Goal: Information Seeking & Learning: Learn about a topic

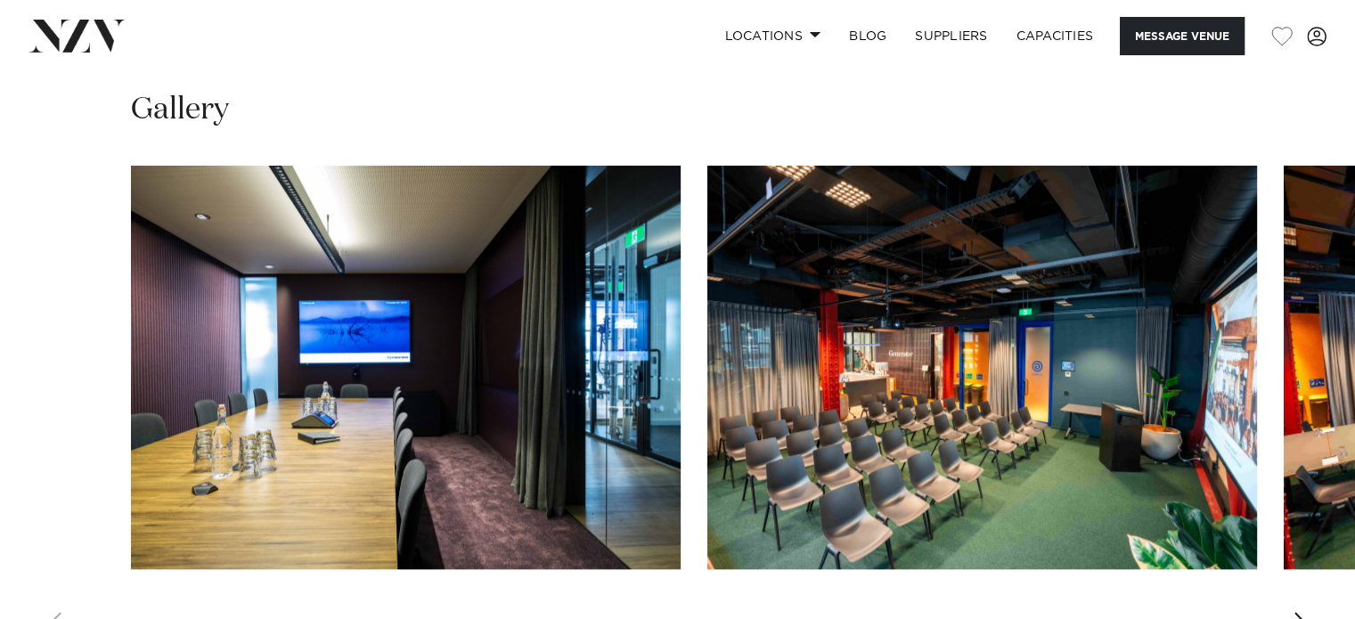
scroll to position [1604, 0]
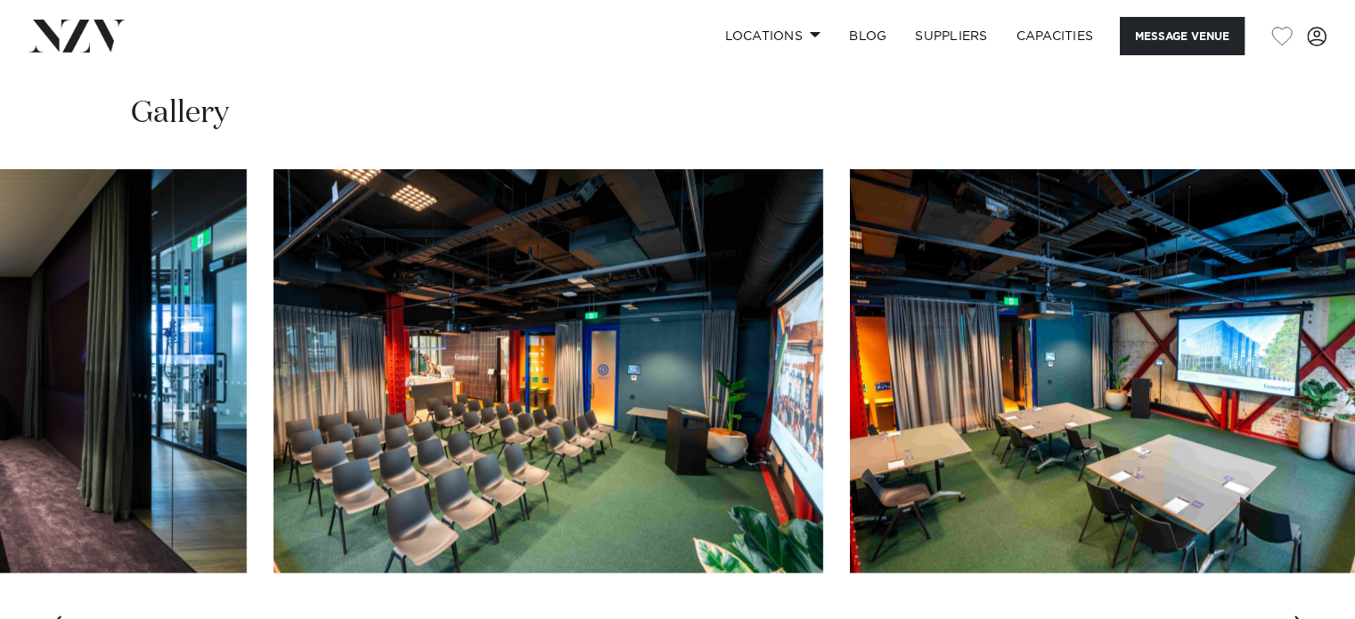
click at [534, 347] on img "2 / 7" at bounding box center [549, 371] width 550 height 404
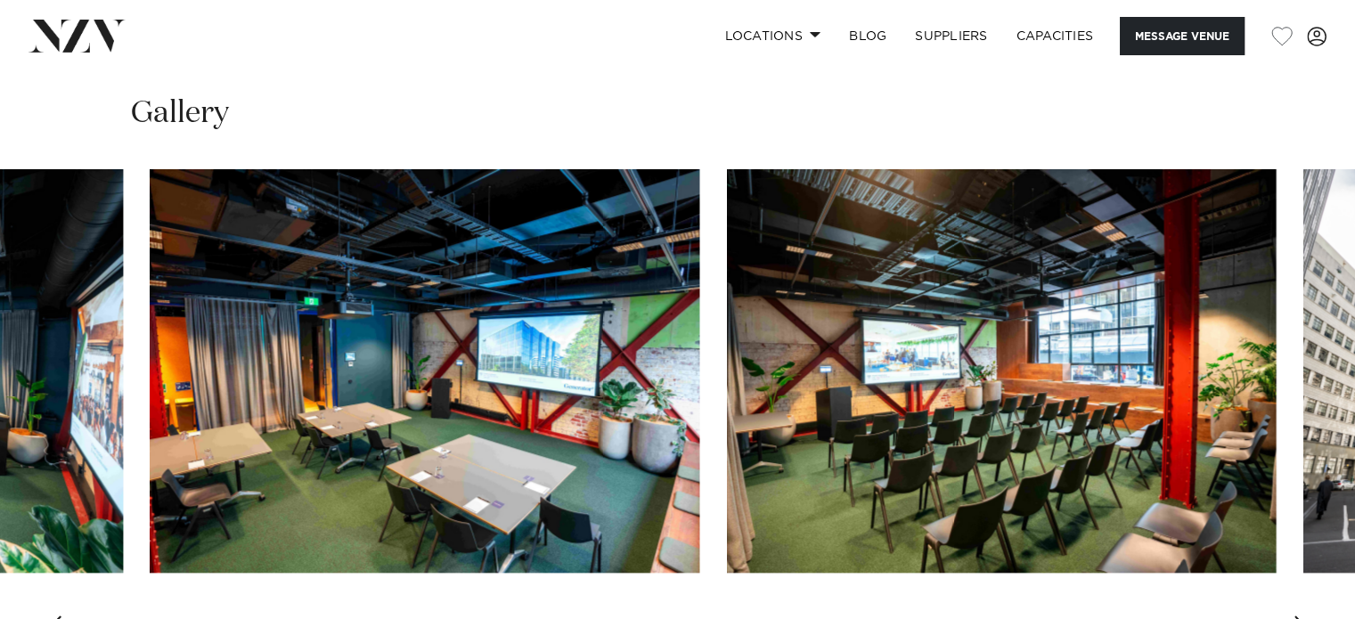
click at [513, 407] on img "3 / 7" at bounding box center [425, 371] width 550 height 404
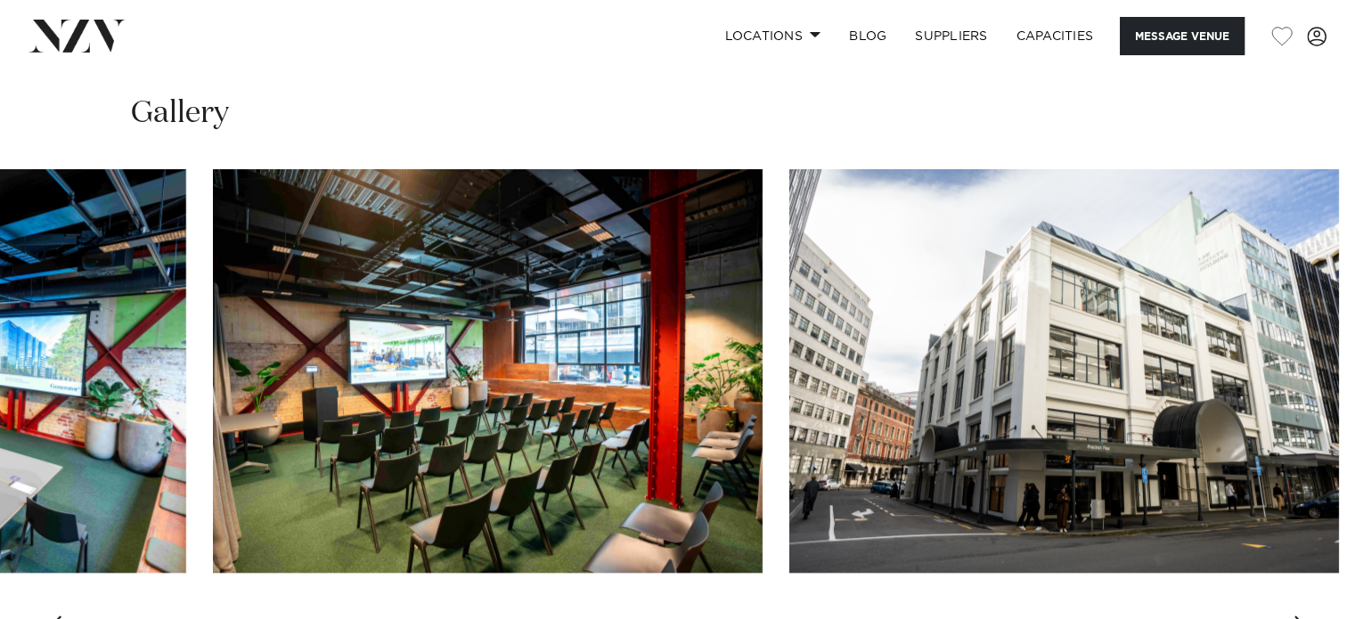
click at [445, 394] on img "4 / 7" at bounding box center [488, 371] width 550 height 404
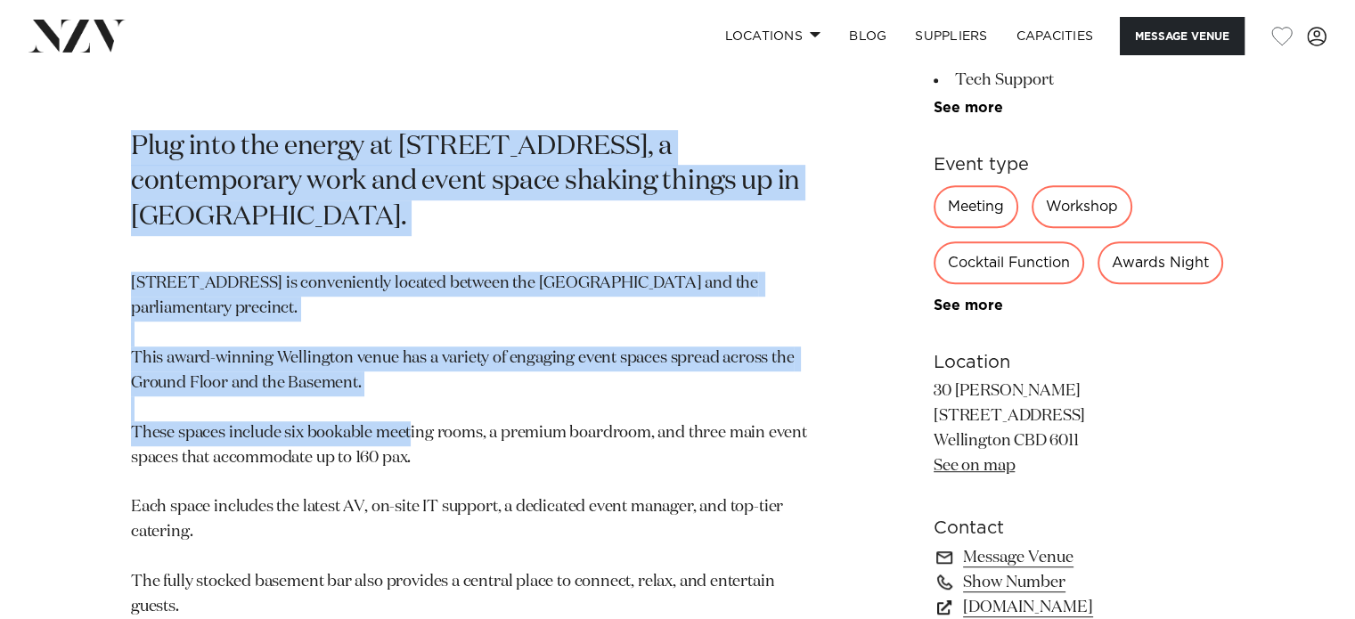
scroll to position [1069, 0]
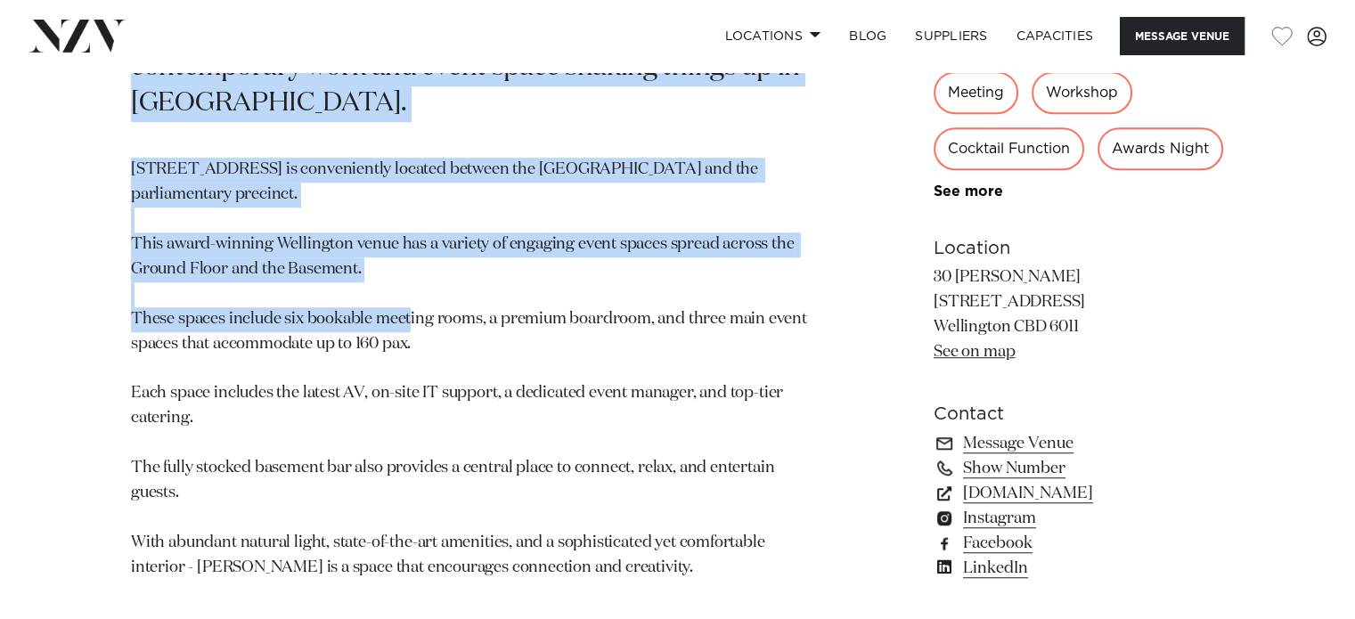
drag, startPoint x: 137, startPoint y: 124, endPoint x: 724, endPoint y: 491, distance: 692.4
click at [728, 493] on section "Wellington 30 Waring Taylor St by Precinct Flex Plug into the energy at 30 Wari…" at bounding box center [469, 156] width 676 height 892
copy section "Plug into the energy at 30 Waring Taylor Street, a contemporary work and event …"
click at [606, 277] on p "30 Waring Taylor Street is conveniently located between the Lambton Quay shoppi…" at bounding box center [469, 369] width 676 height 422
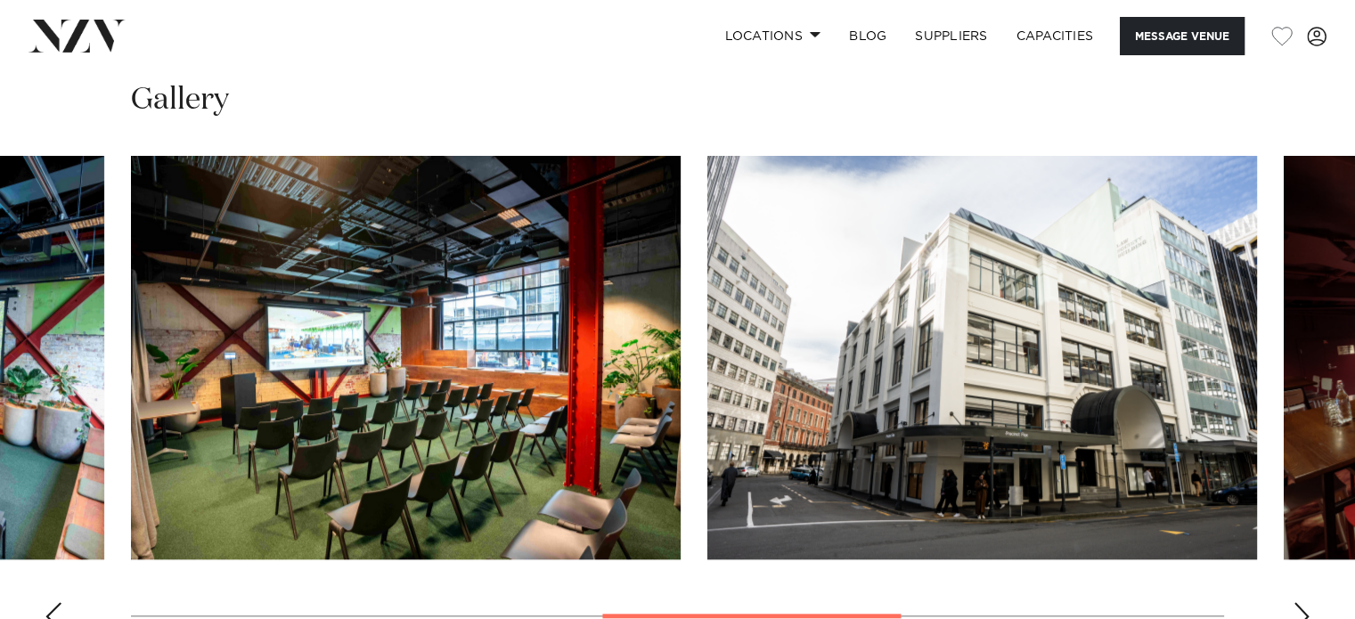
scroll to position [1693, 0]
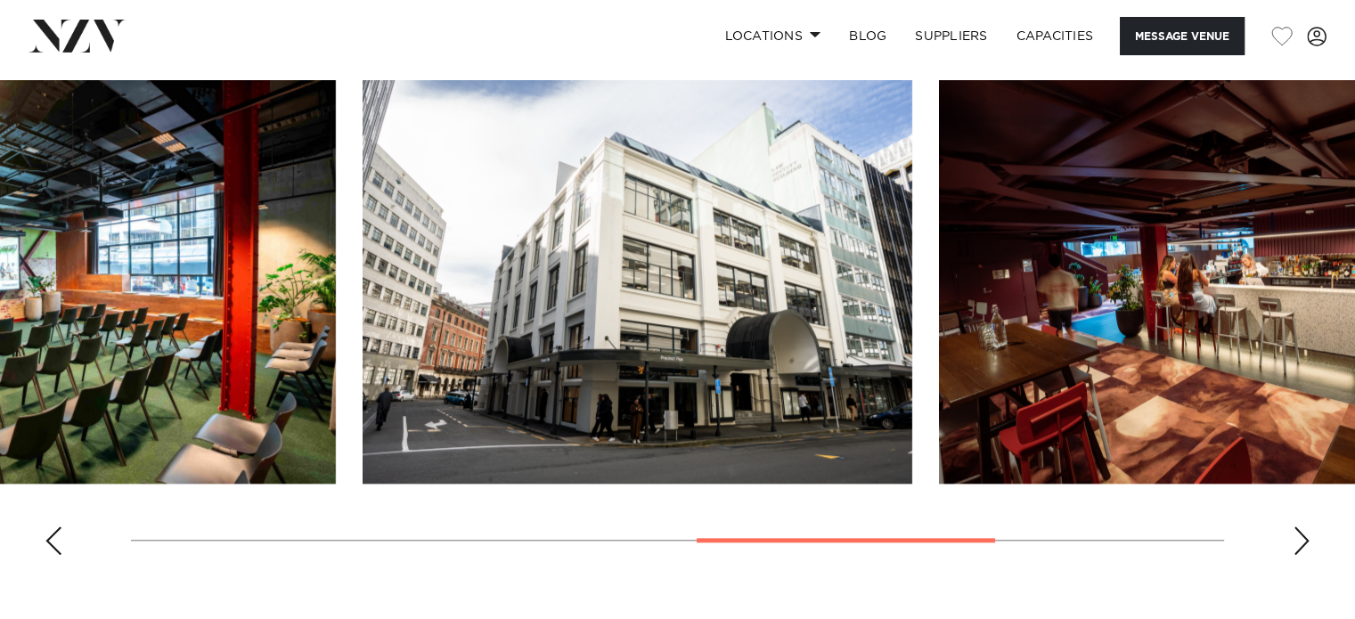
click at [508, 276] on img "5 / 7" at bounding box center [638, 282] width 550 height 404
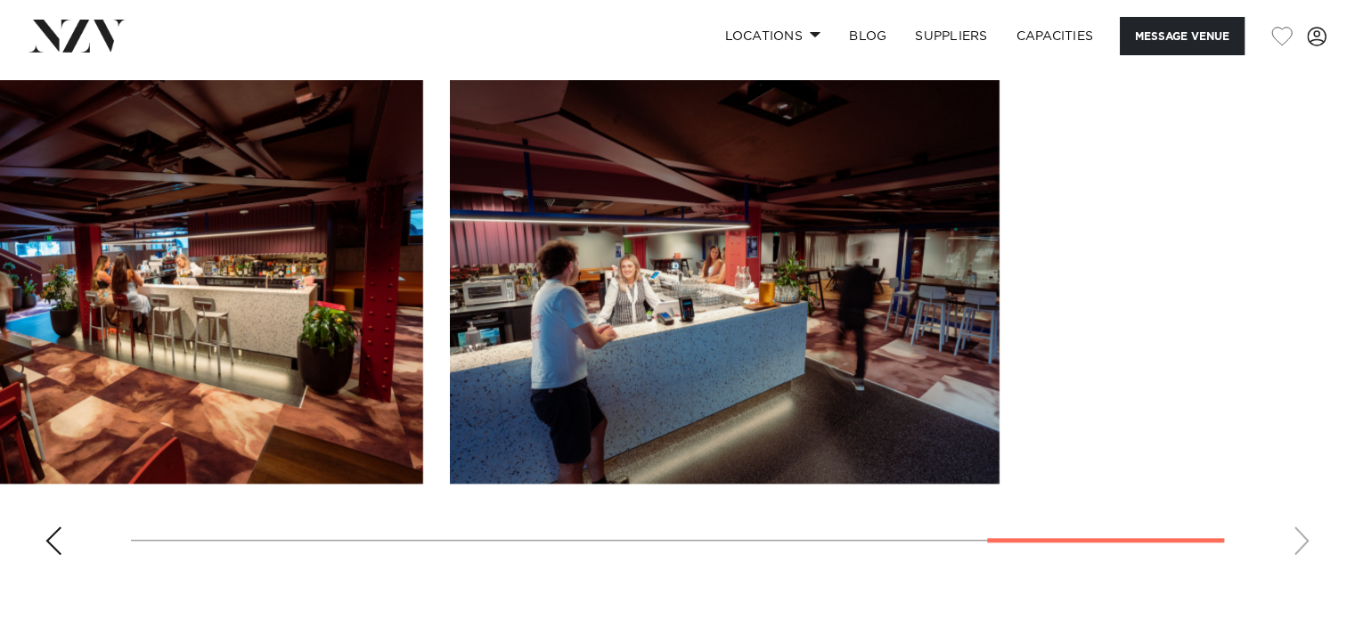
click at [631, 331] on swiper-container at bounding box center [677, 324] width 1355 height 489
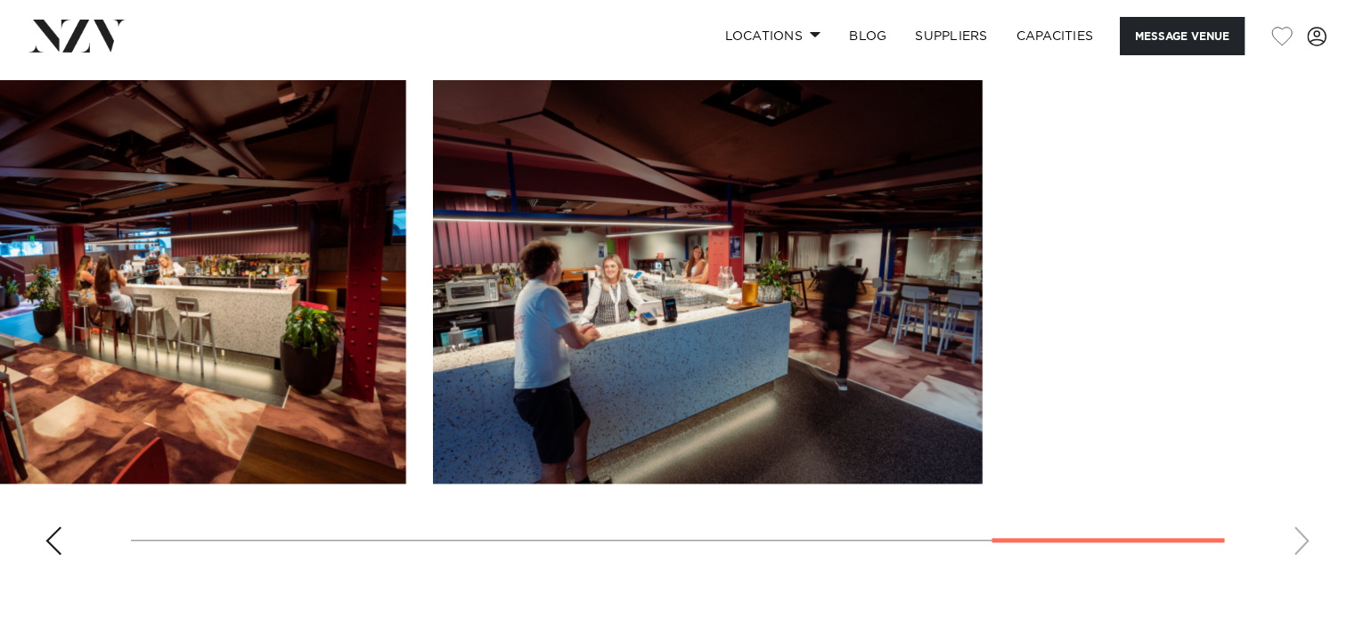
click at [464, 304] on img "7 / 7" at bounding box center [708, 282] width 550 height 404
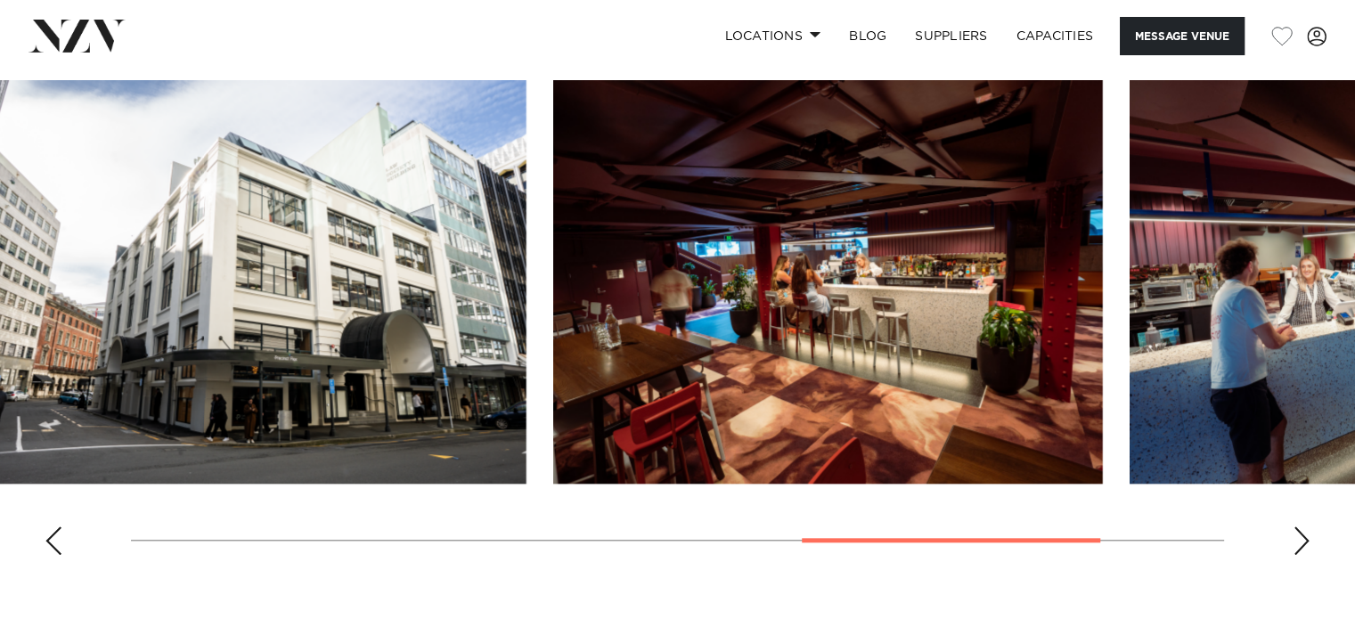
click at [1103, 295] on img "6 / 7" at bounding box center [828, 282] width 550 height 404
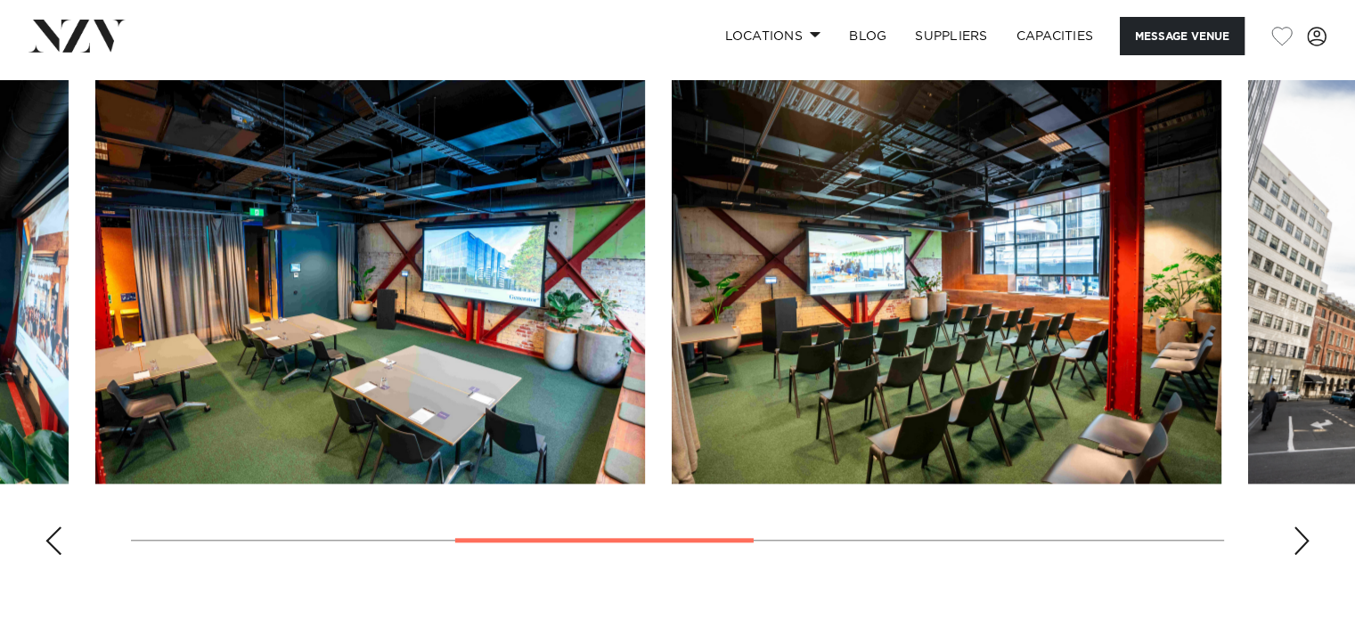
click at [565, 346] on img "3 / 7" at bounding box center [370, 282] width 550 height 404
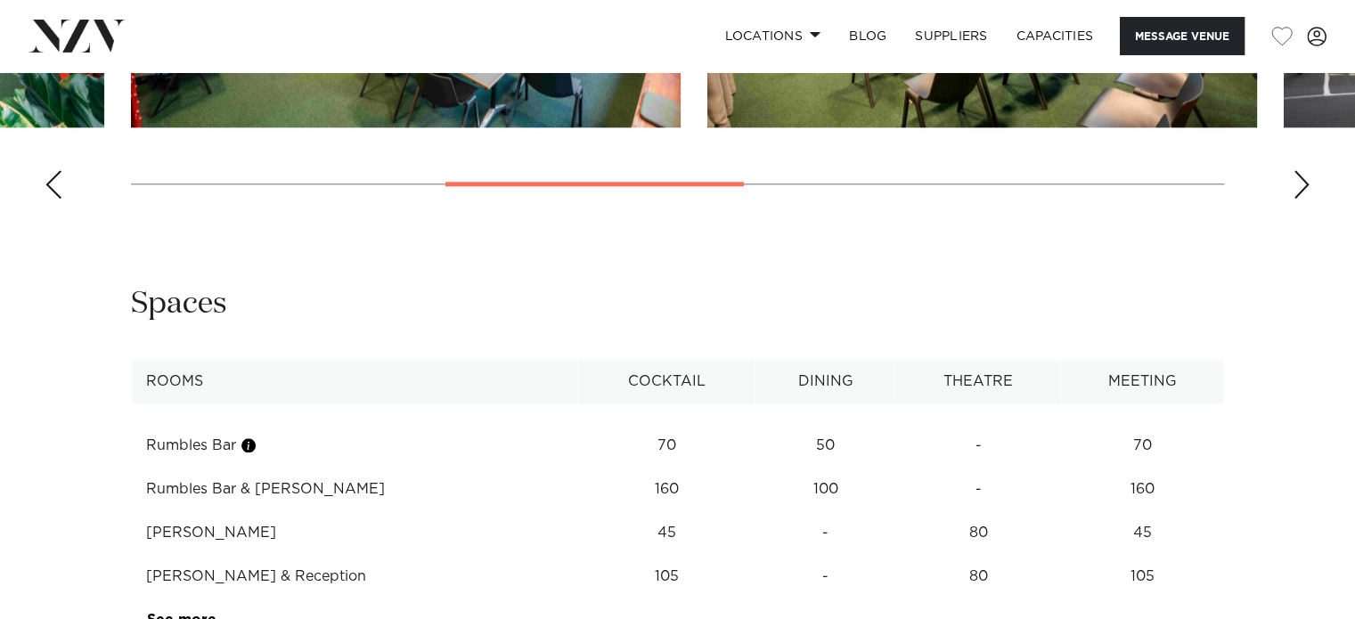
scroll to position [2227, 0]
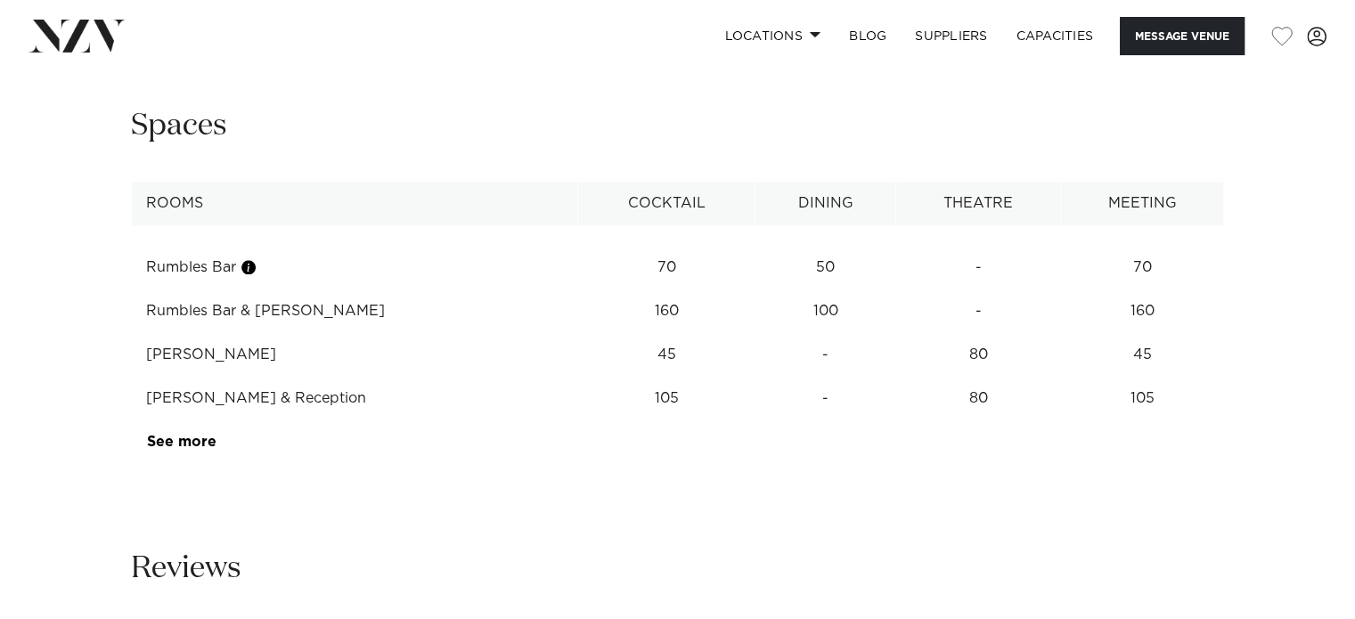
drag, startPoint x: 217, startPoint y: 287, endPoint x: 289, endPoint y: 286, distance: 71.3
click at [289, 290] on td "Rumbles Bar & Sloane" at bounding box center [355, 312] width 446 height 44
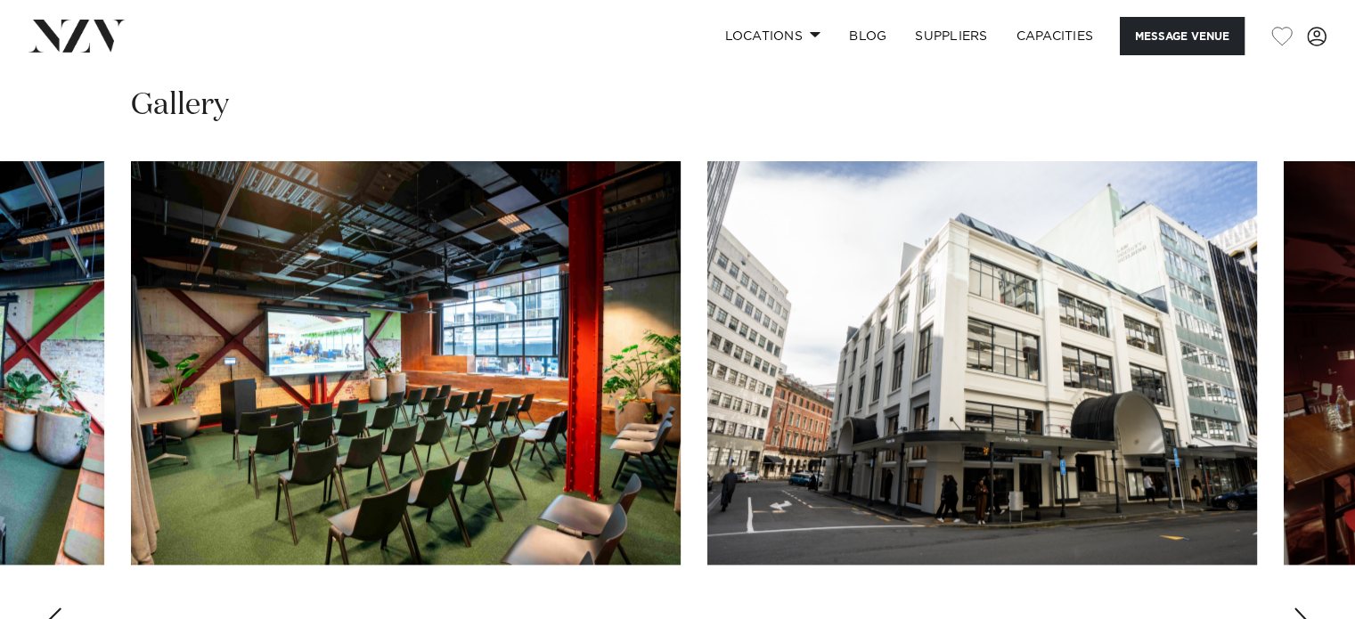
scroll to position [1782, 0]
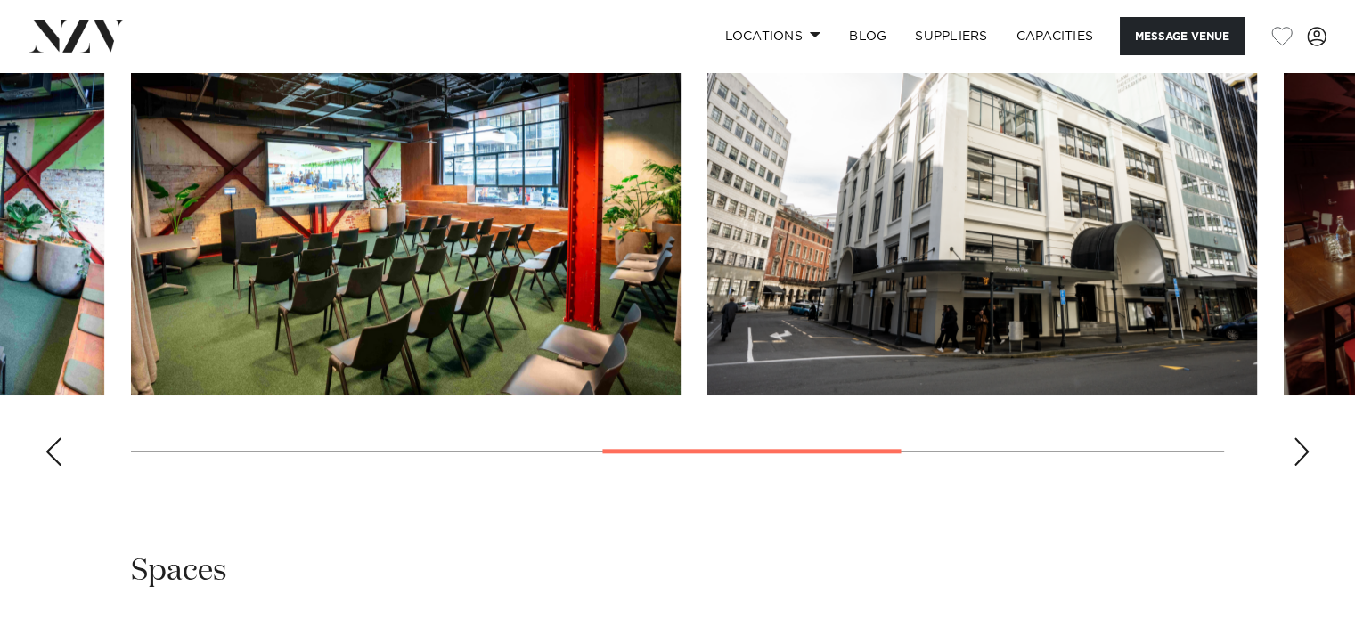
click at [418, 283] on img "4 / 7" at bounding box center [406, 193] width 550 height 404
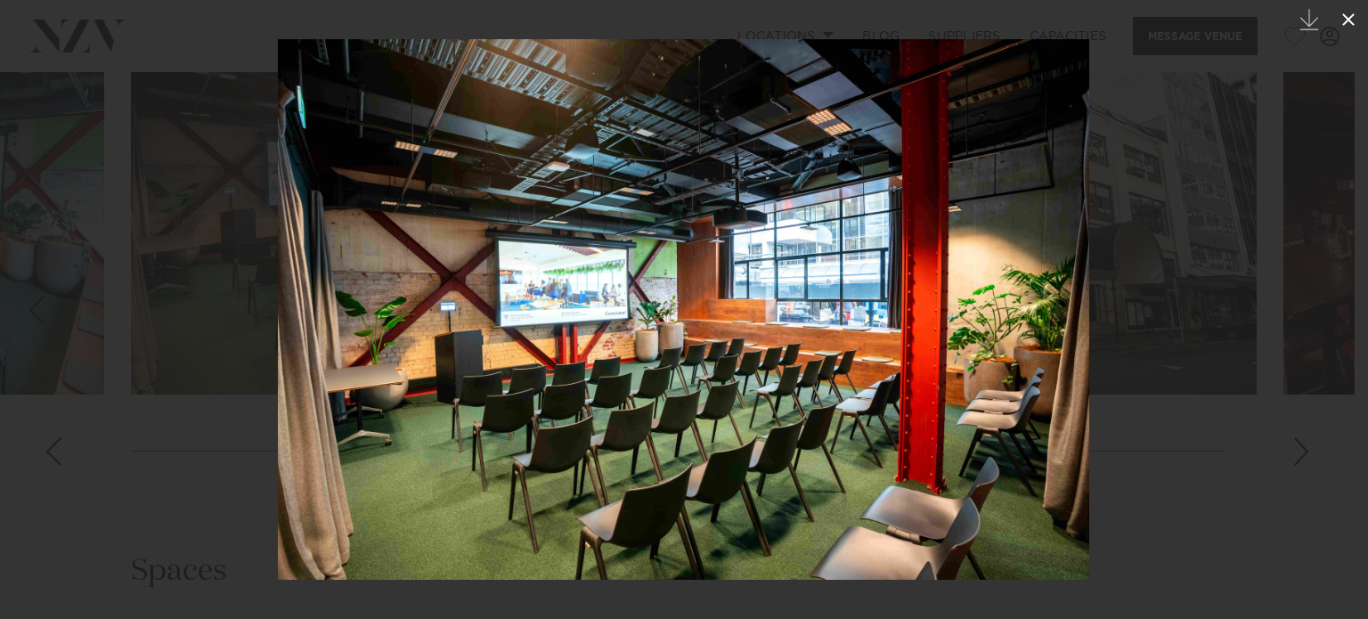
click at [1347, 20] on icon at bounding box center [1349, 19] width 12 height 12
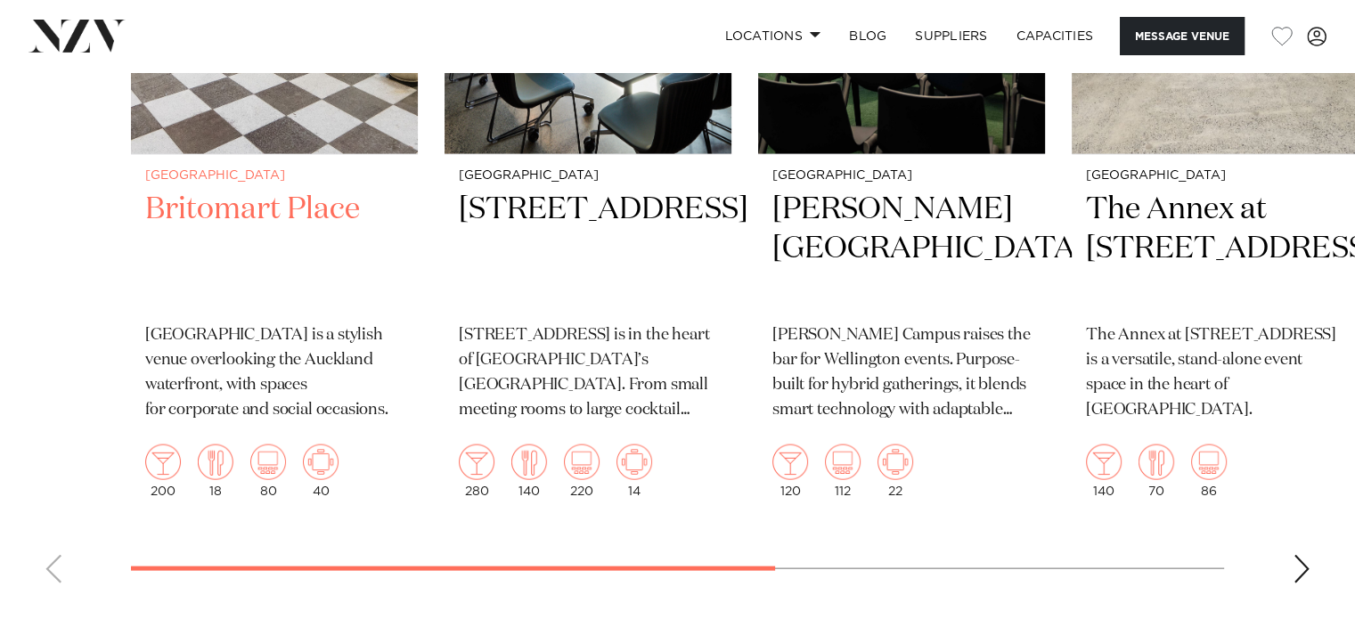
scroll to position [3742, 0]
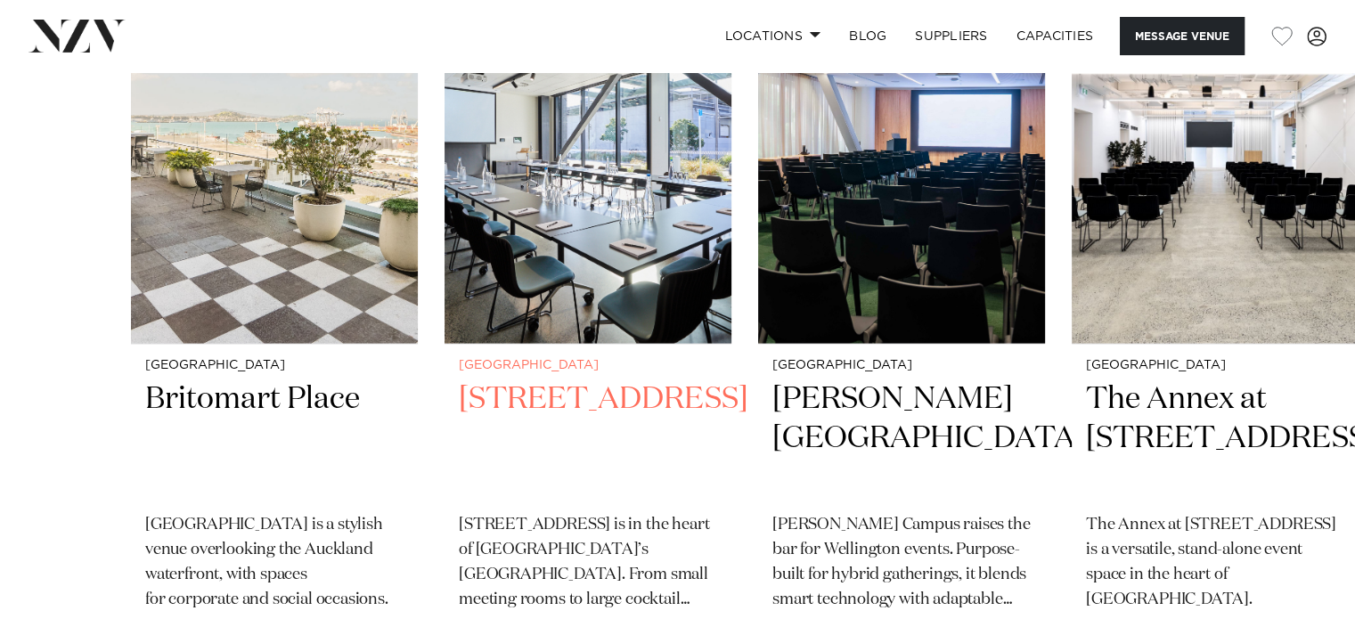
scroll to position [3468, 0]
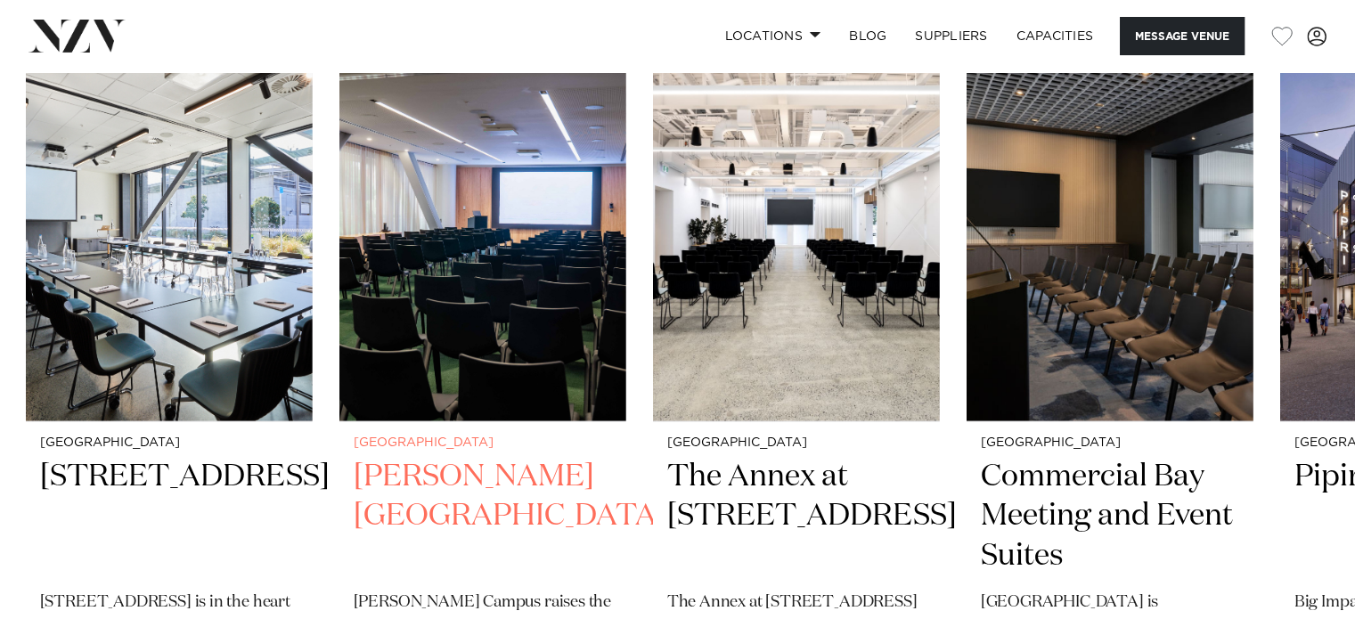
click at [524, 298] on img "3 / 6" at bounding box center [482, 229] width 287 height 385
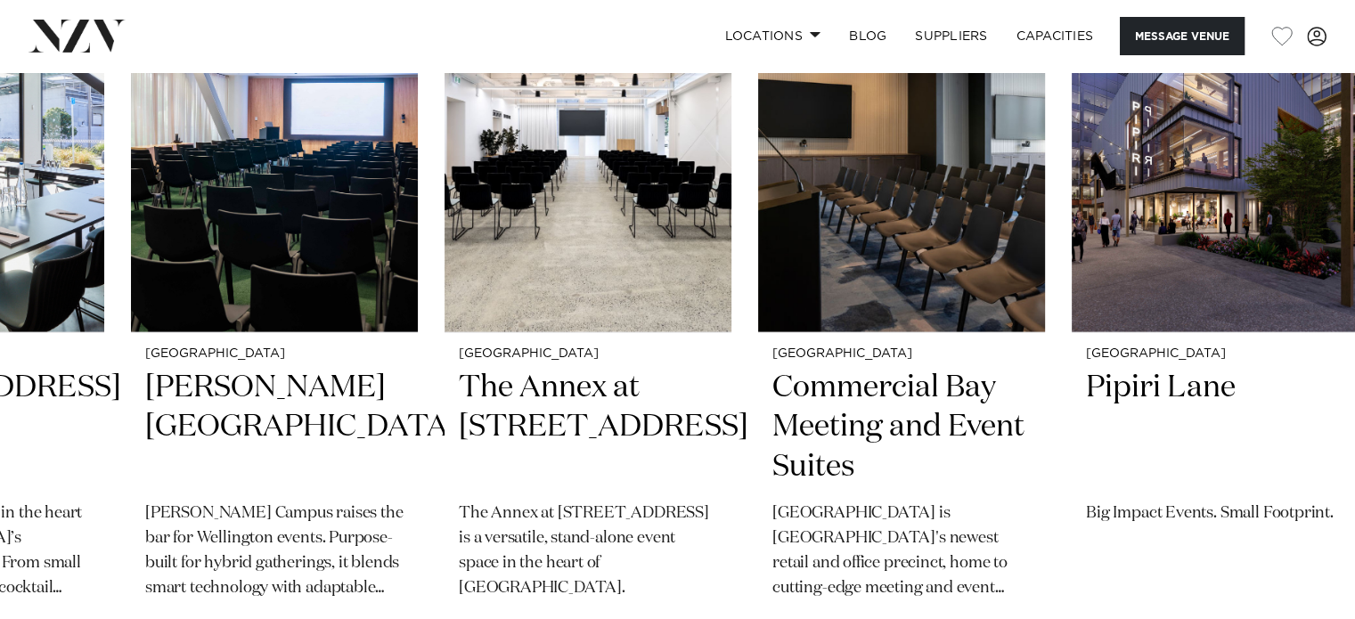
scroll to position [3378, 0]
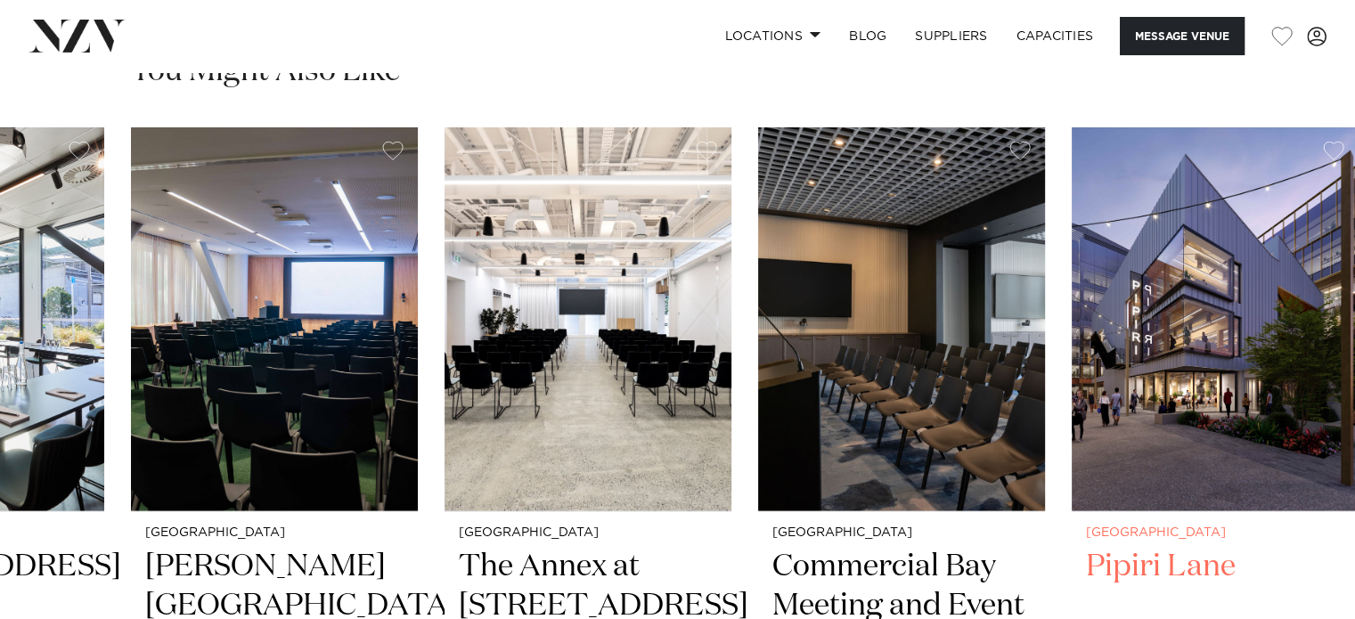
click at [1192, 348] on img "6 / 6" at bounding box center [1215, 319] width 287 height 385
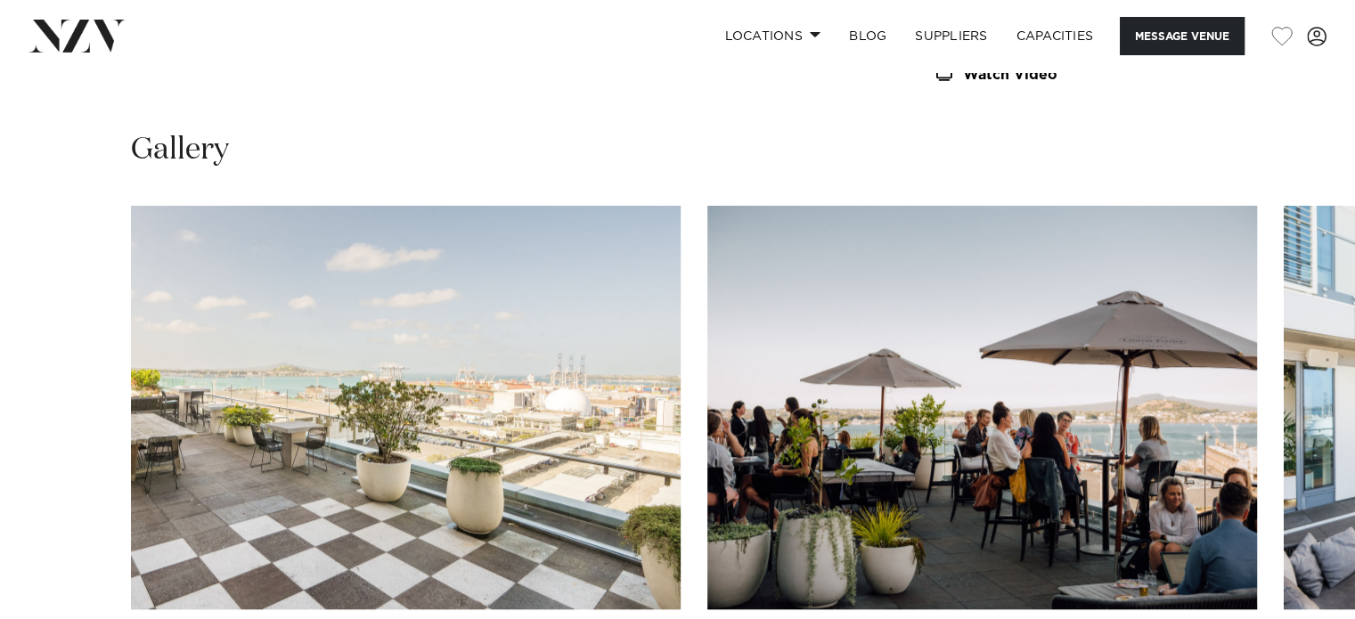
scroll to position [1693, 0]
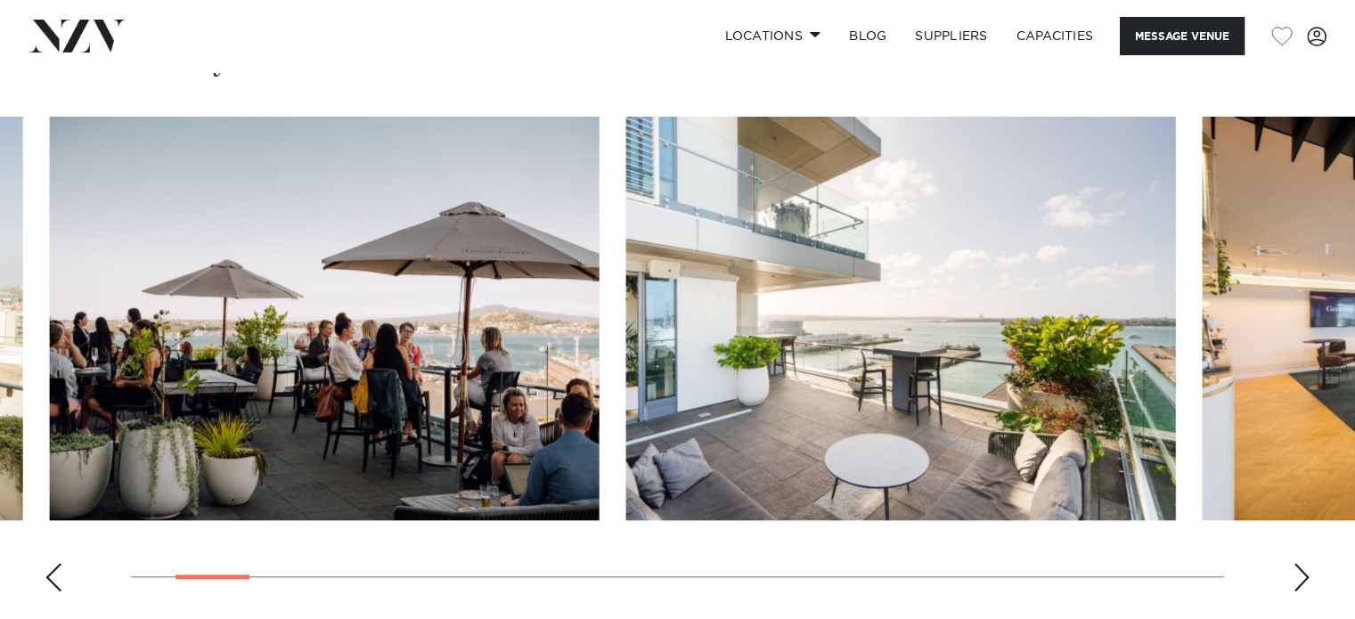
click at [383, 381] on img "2 / 28" at bounding box center [325, 319] width 550 height 404
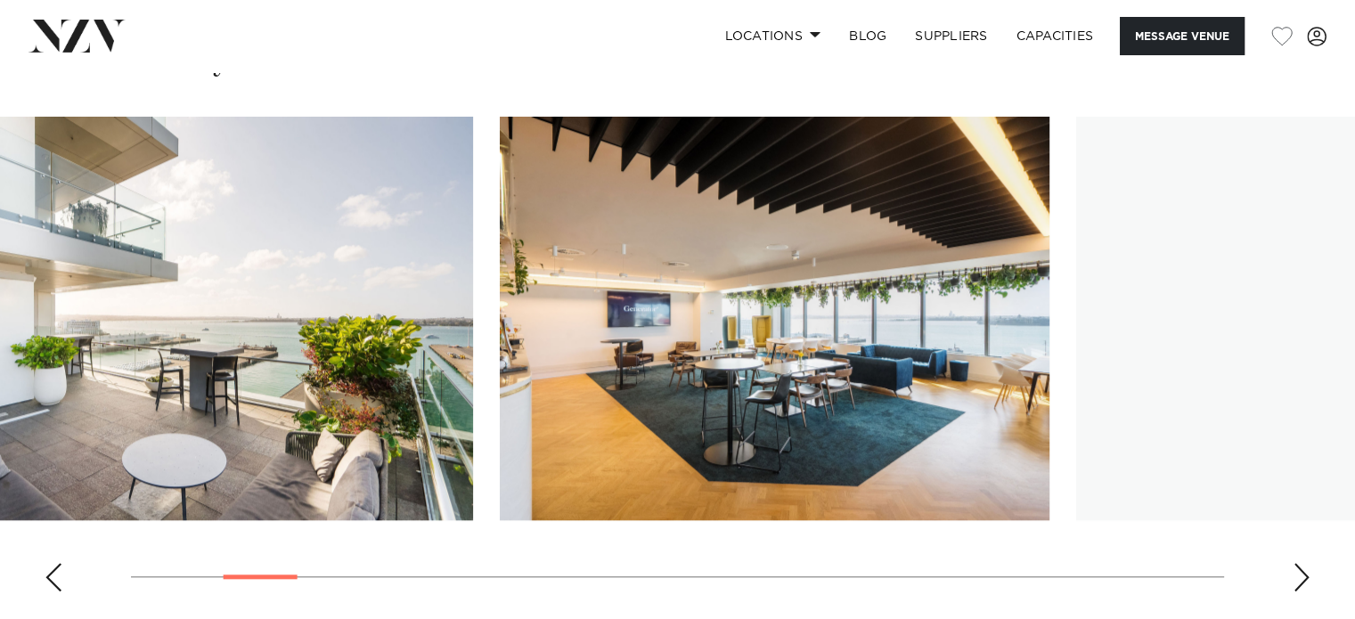
click at [294, 371] on img "3 / 28" at bounding box center [198, 319] width 550 height 404
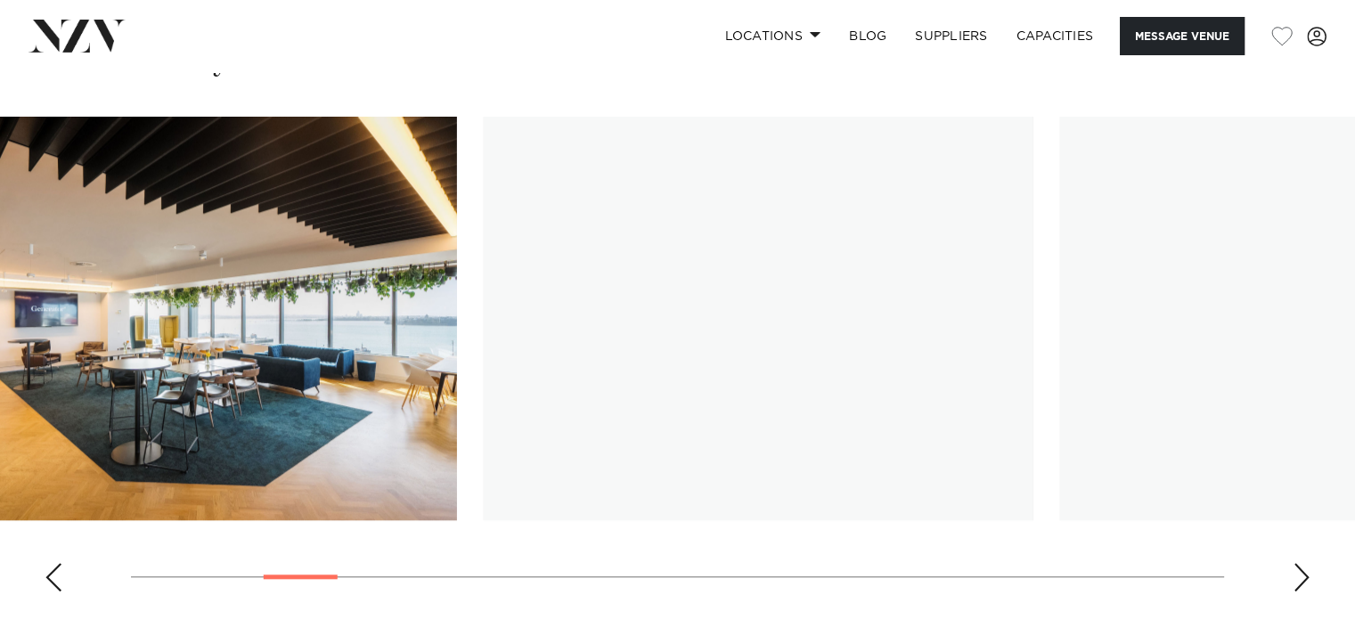
click at [135, 351] on img "4 / 28" at bounding box center [182, 319] width 550 height 404
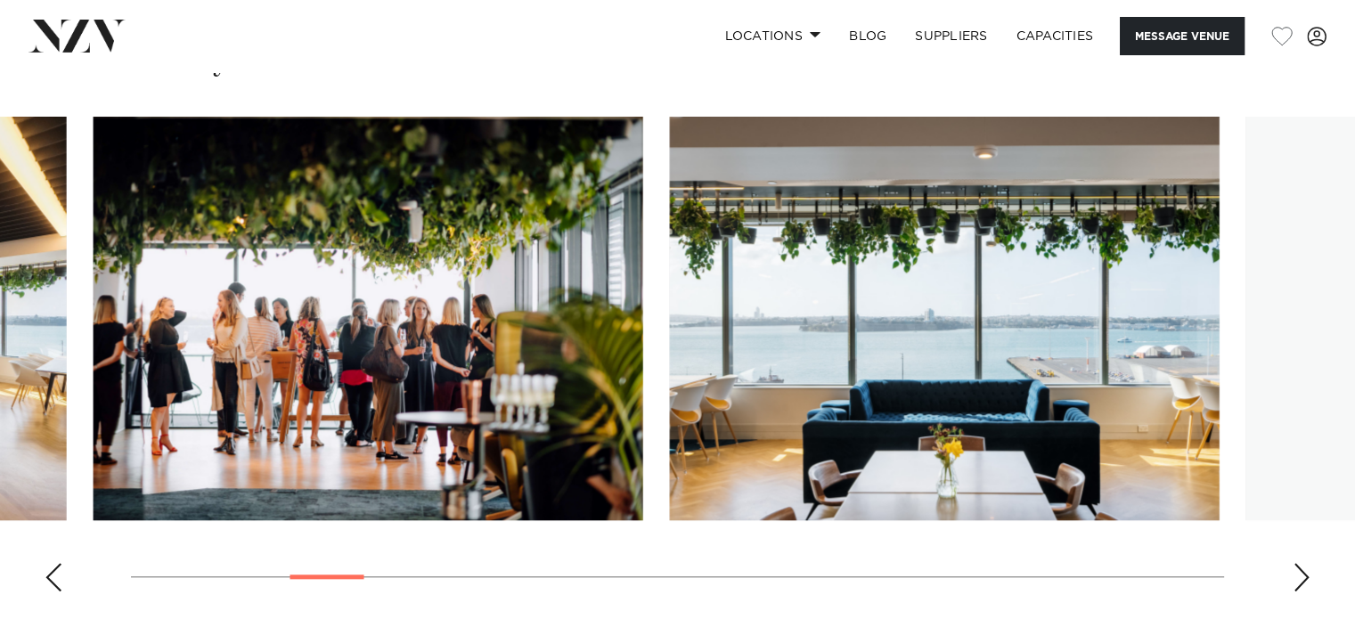
click at [670, 358] on img "6 / 28" at bounding box center [945, 319] width 550 height 404
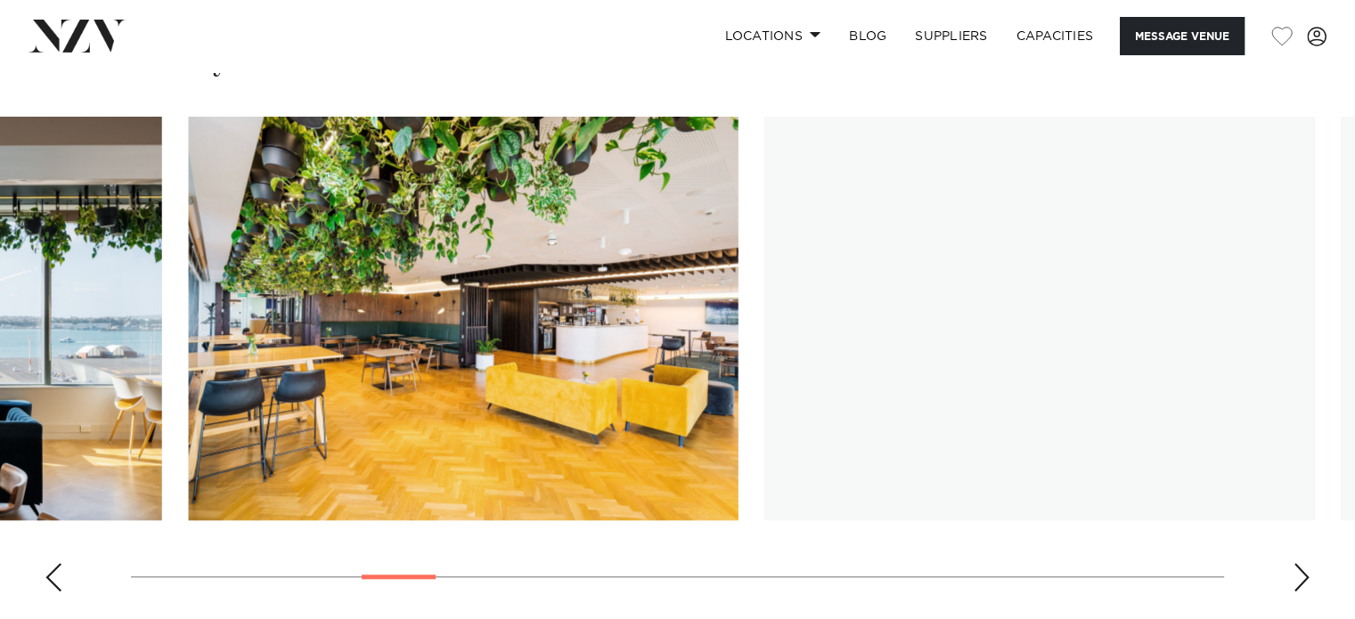
click at [392, 377] on img "7 / 28" at bounding box center [464, 319] width 550 height 404
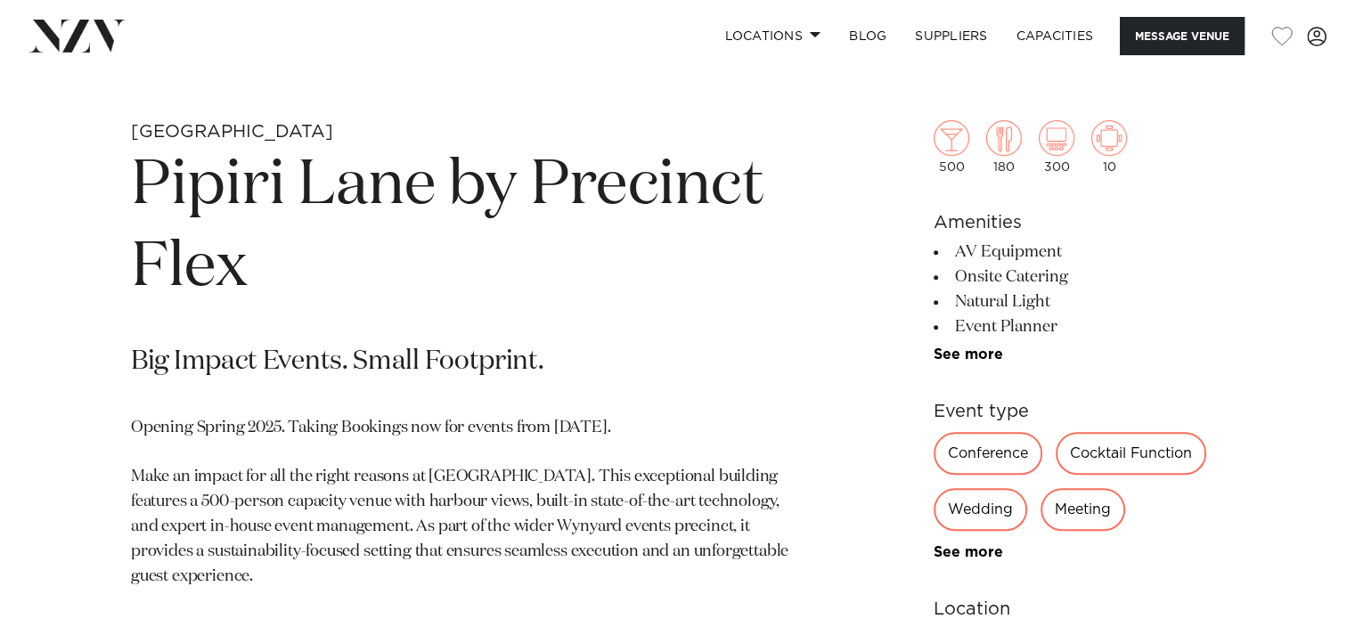
scroll to position [713, 0]
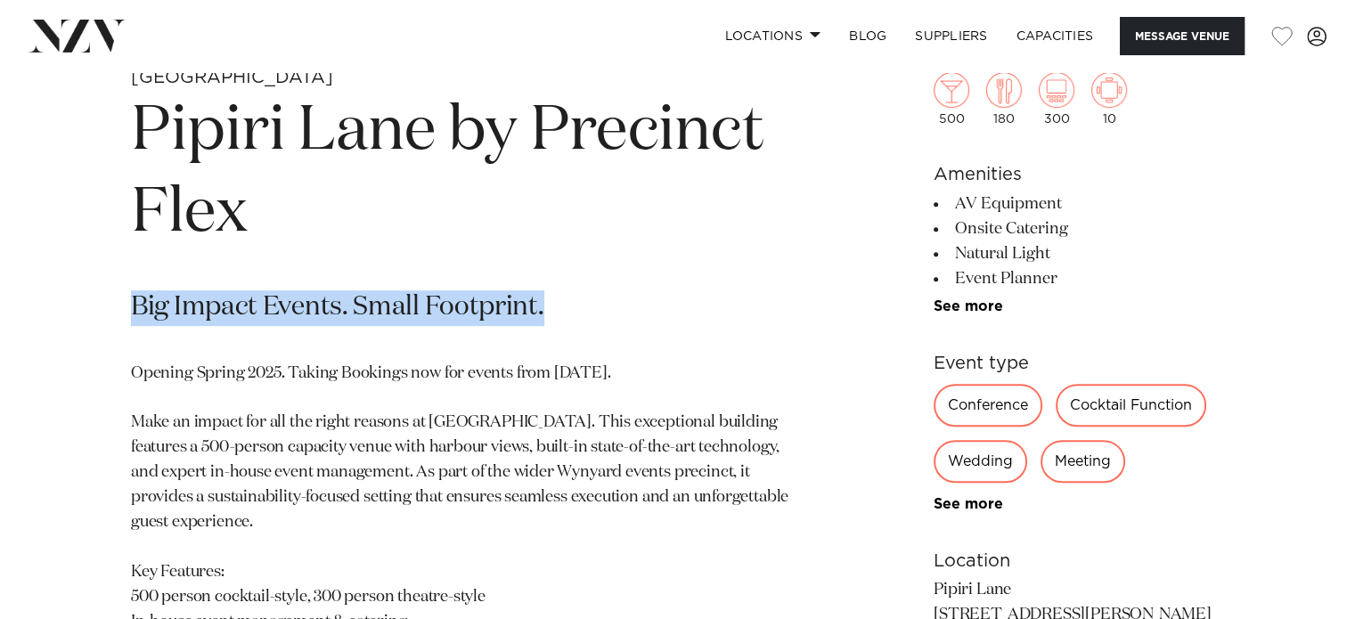
drag, startPoint x: 131, startPoint y: 306, endPoint x: 548, endPoint y: 302, distance: 417.0
click at [548, 302] on p "Big Impact Events. Small Footprint." at bounding box center [469, 308] width 676 height 36
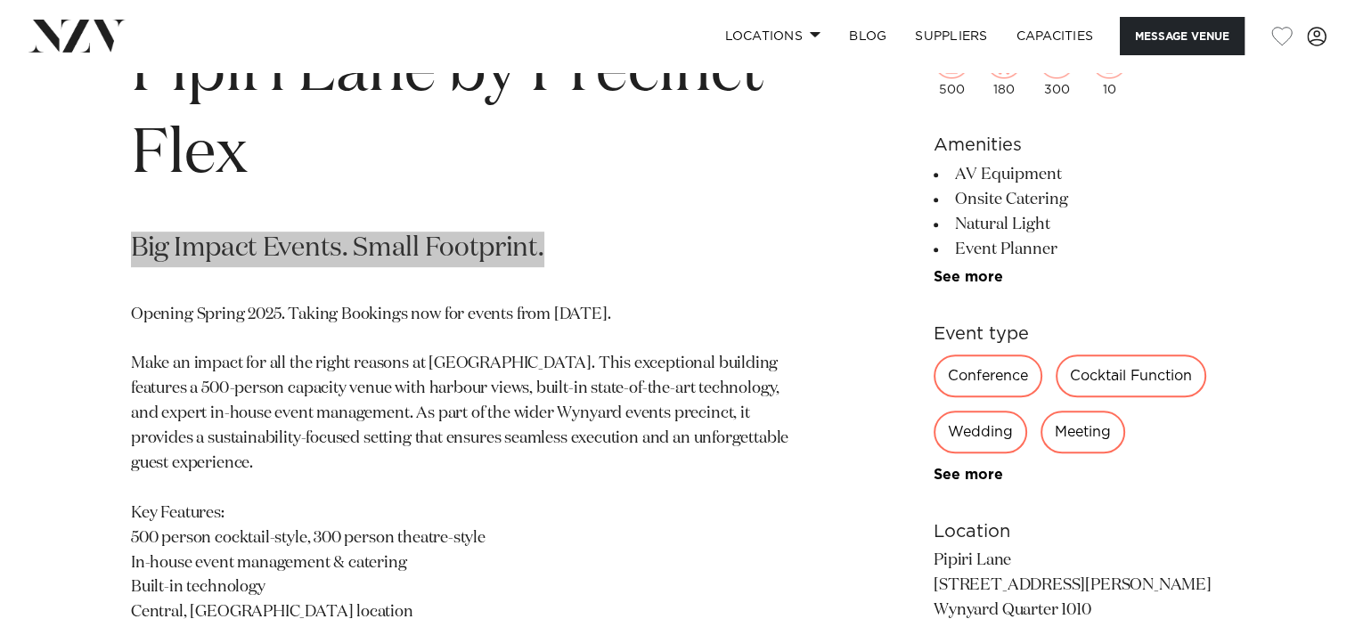
scroll to position [802, 0]
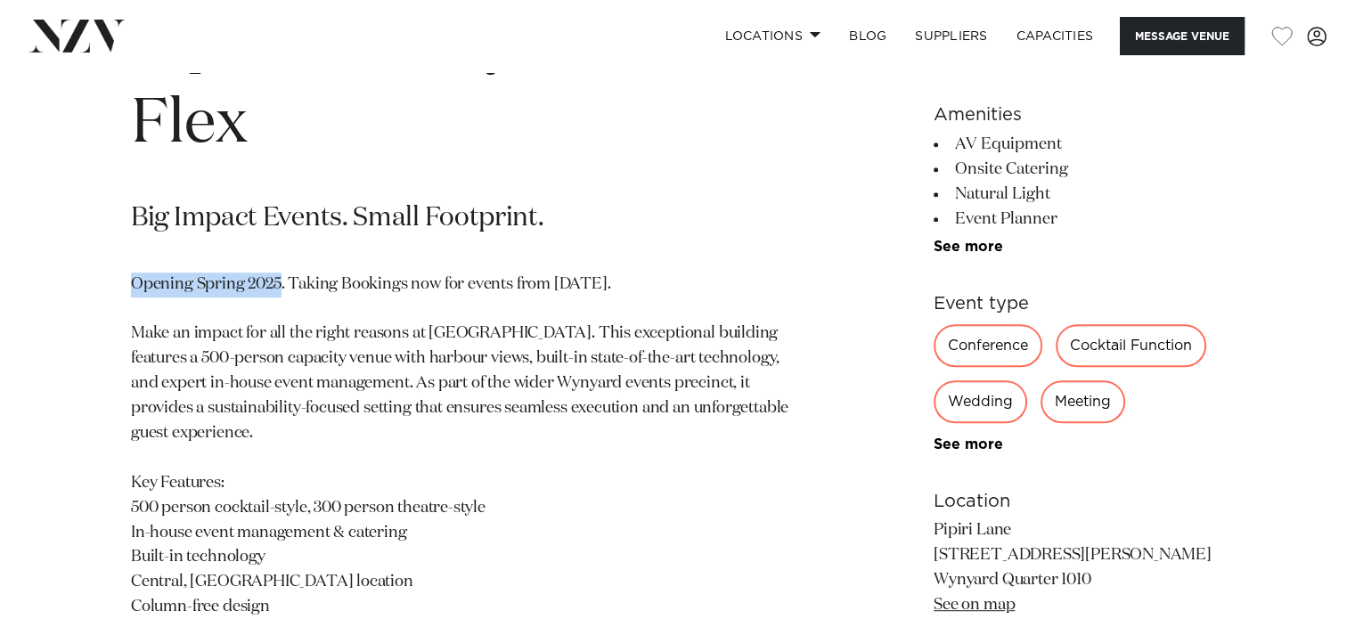
drag, startPoint x: 132, startPoint y: 281, endPoint x: 279, endPoint y: 276, distance: 147.1
click at [279, 276] on p "Opening Spring 2025. Taking Bookings now for events from 1 September 2025. Make…" at bounding box center [469, 509] width 676 height 472
copy p "Opening Spring 2025"
drag, startPoint x: 510, startPoint y: 332, endPoint x: 527, endPoint y: 343, distance: 20.8
click at [527, 343] on p "Opening Spring 2025. Taking Bookings now for events from 1 September 2025. Make…" at bounding box center [469, 509] width 676 height 472
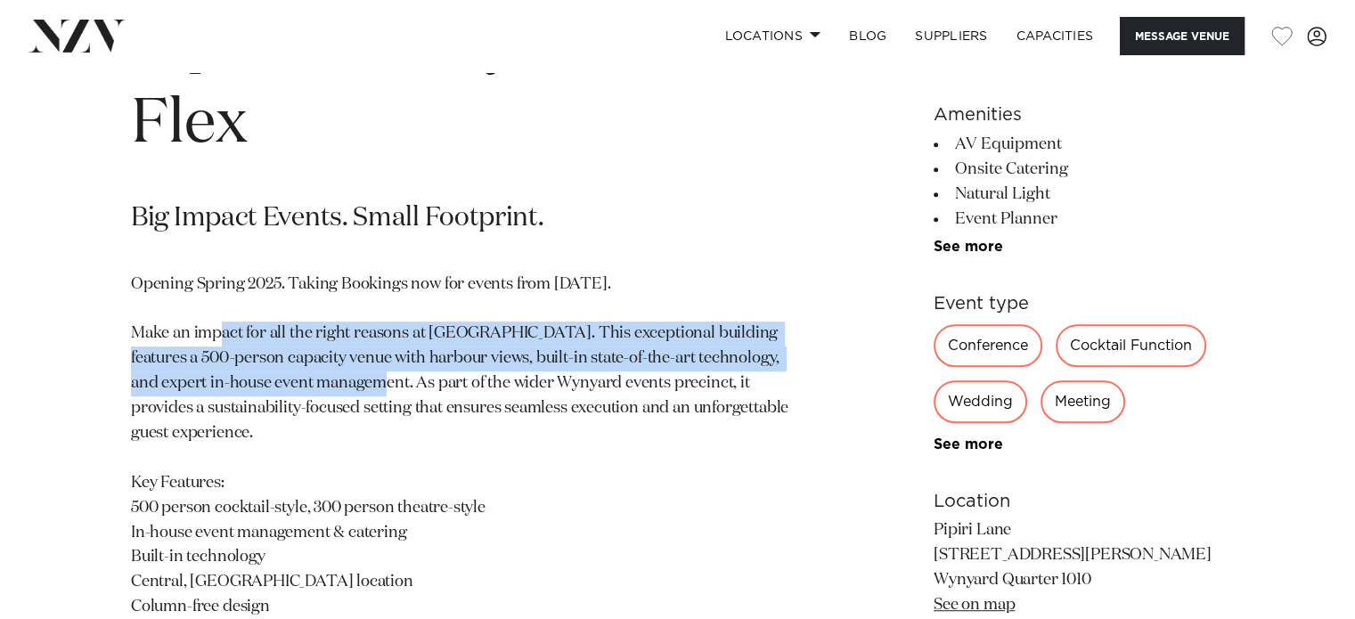
drag, startPoint x: 142, startPoint y: 330, endPoint x: 253, endPoint y: 388, distance: 125.5
click at [253, 388] on p "Opening Spring 2025. Taking Bookings now for events from 1 September 2025. Make…" at bounding box center [469, 509] width 676 height 472
click at [155, 370] on p "Opening Spring 2025. Taking Bookings now for events from 1 September 2025. Make…" at bounding box center [469, 509] width 676 height 472
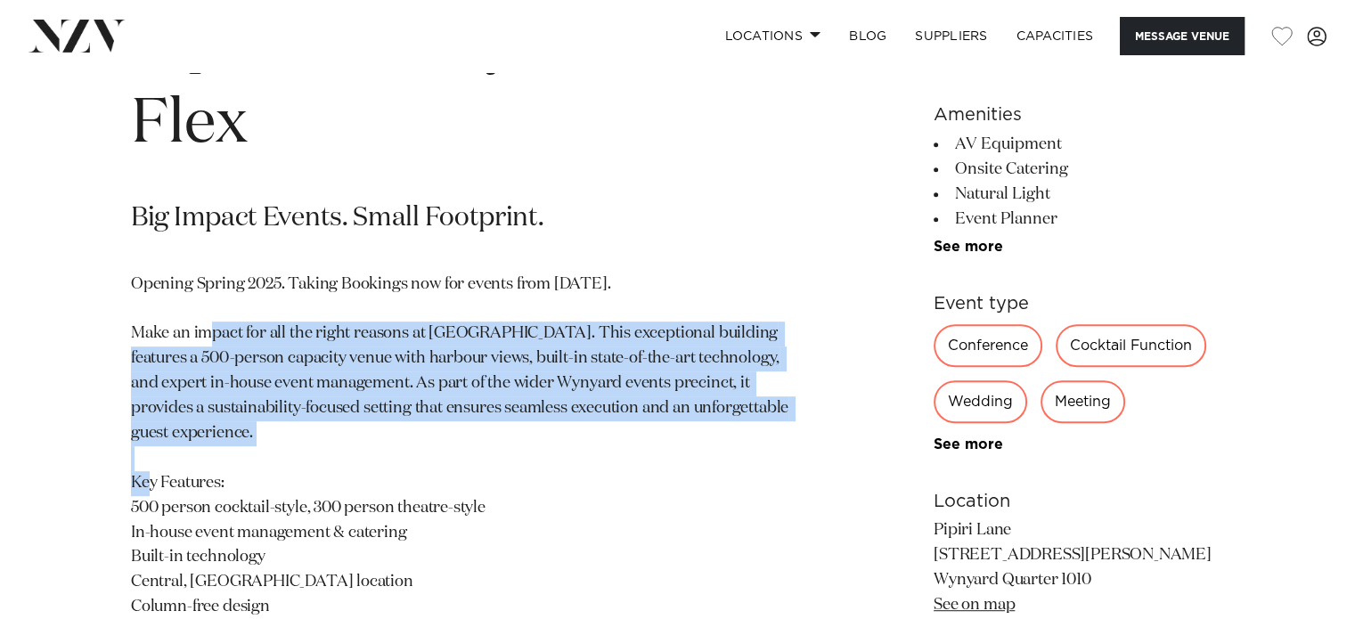
drag, startPoint x: 131, startPoint y: 326, endPoint x: 275, endPoint y: 437, distance: 181.8
click at [275, 437] on p "Opening Spring 2025. Taking Bookings now for events from 1 September 2025. Make…" at bounding box center [469, 509] width 676 height 472
copy p "Make an impact for all the right reasons at Pipiri Lane. This exceptional build…"
click at [195, 466] on p "Opening Spring 2025. Taking Bookings now for events from 1 September 2025. Make…" at bounding box center [469, 509] width 676 height 472
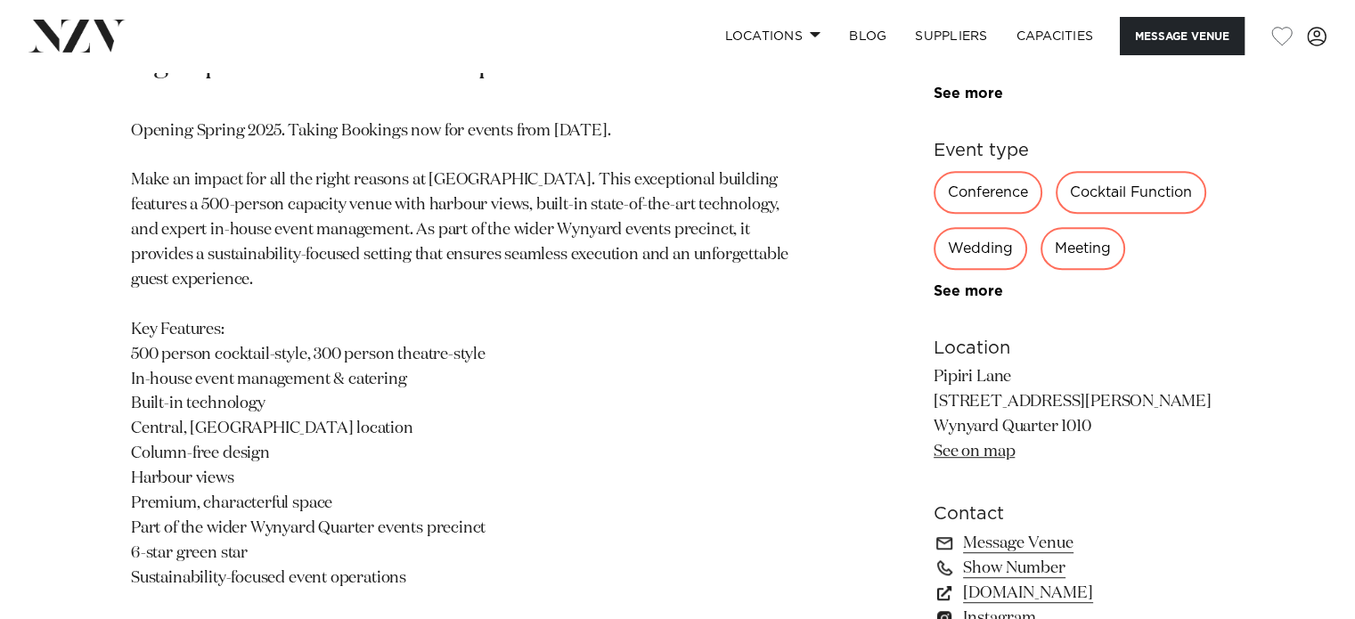
scroll to position [1158, 0]
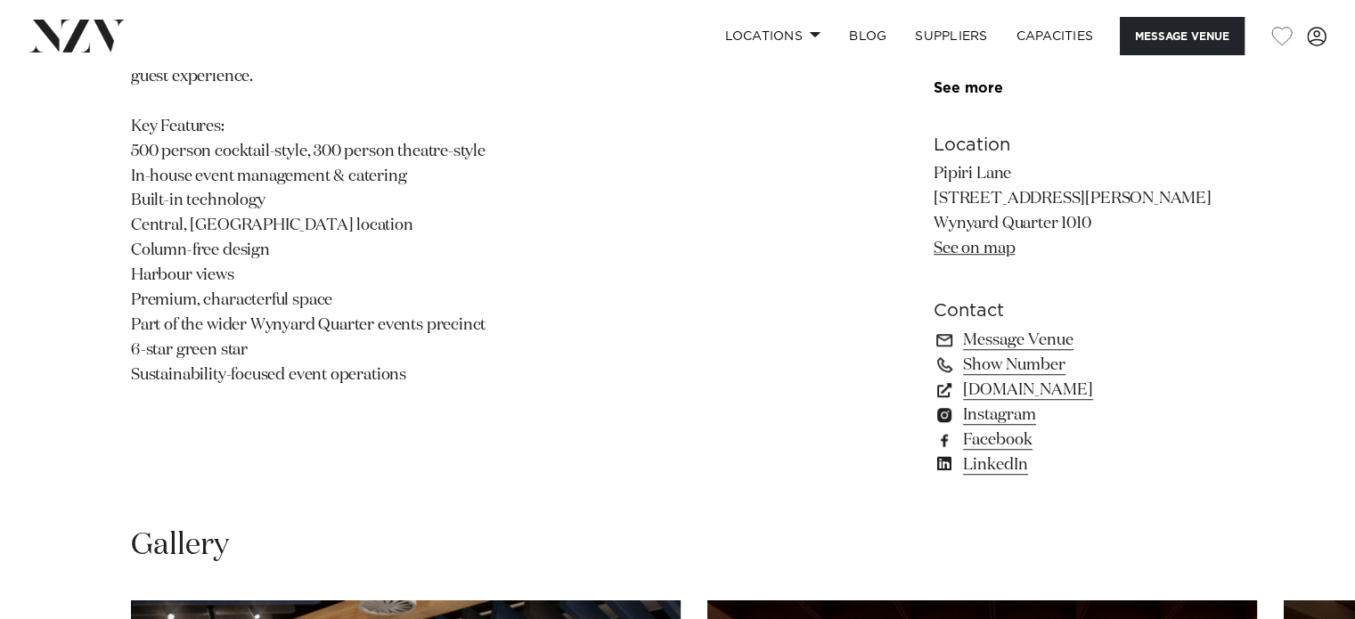
drag, startPoint x: 132, startPoint y: 125, endPoint x: 455, endPoint y: 372, distance: 407.4
click at [455, 372] on p "Opening Spring 2025. Taking Bookings now for events from 1 September 2025. Make…" at bounding box center [469, 152] width 676 height 472
copy p "Key Features: 500 person cocktail-style, 300 person theatre-style In-house even…"
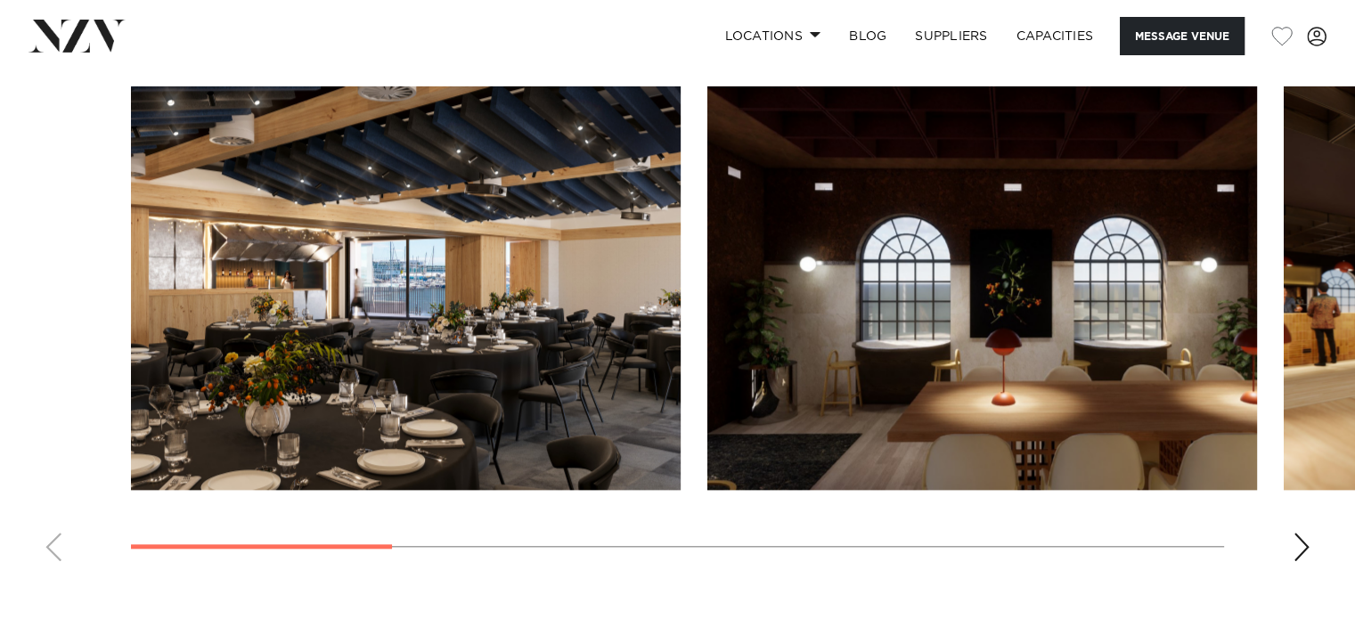
scroll to position [1693, 0]
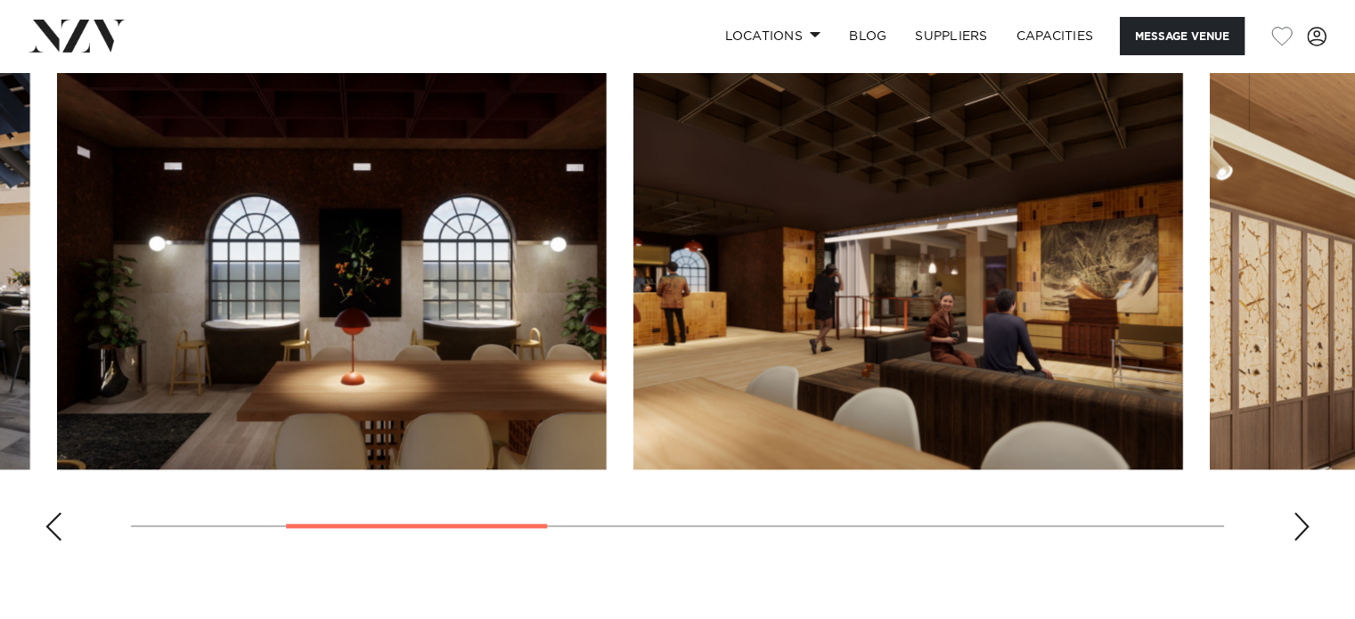
click at [398, 345] on img "2 / 8" at bounding box center [332, 268] width 550 height 404
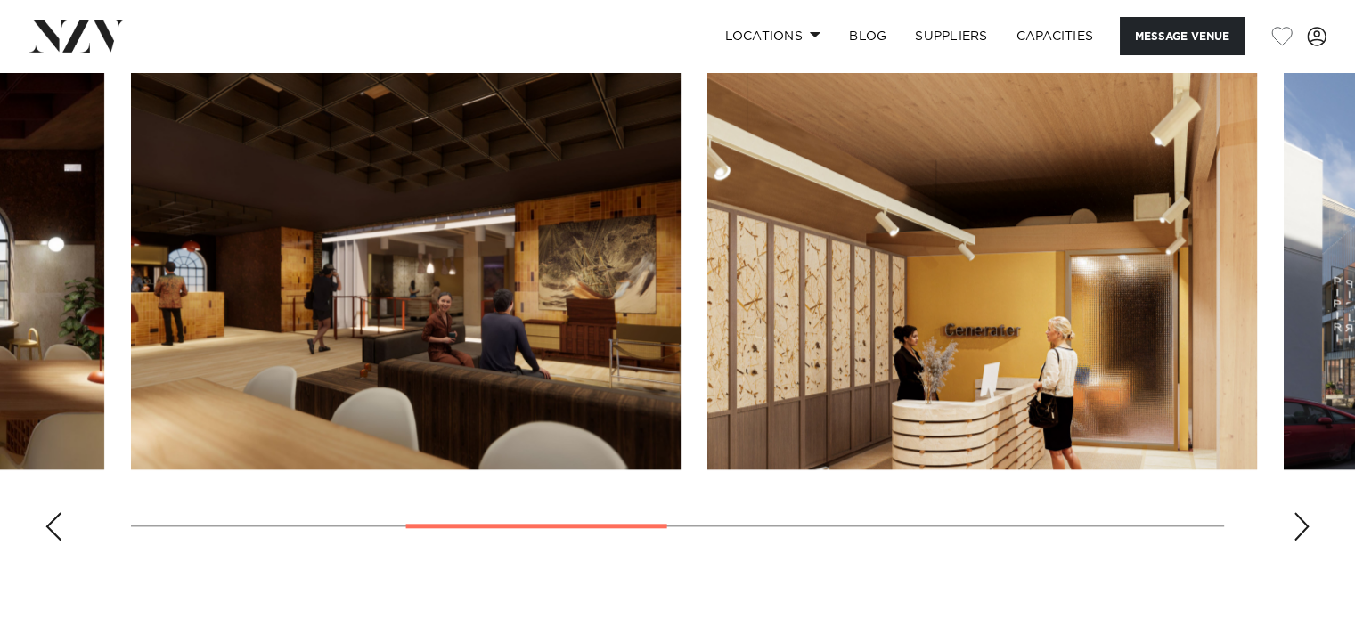
click at [465, 284] on img "3 / 8" at bounding box center [406, 268] width 550 height 404
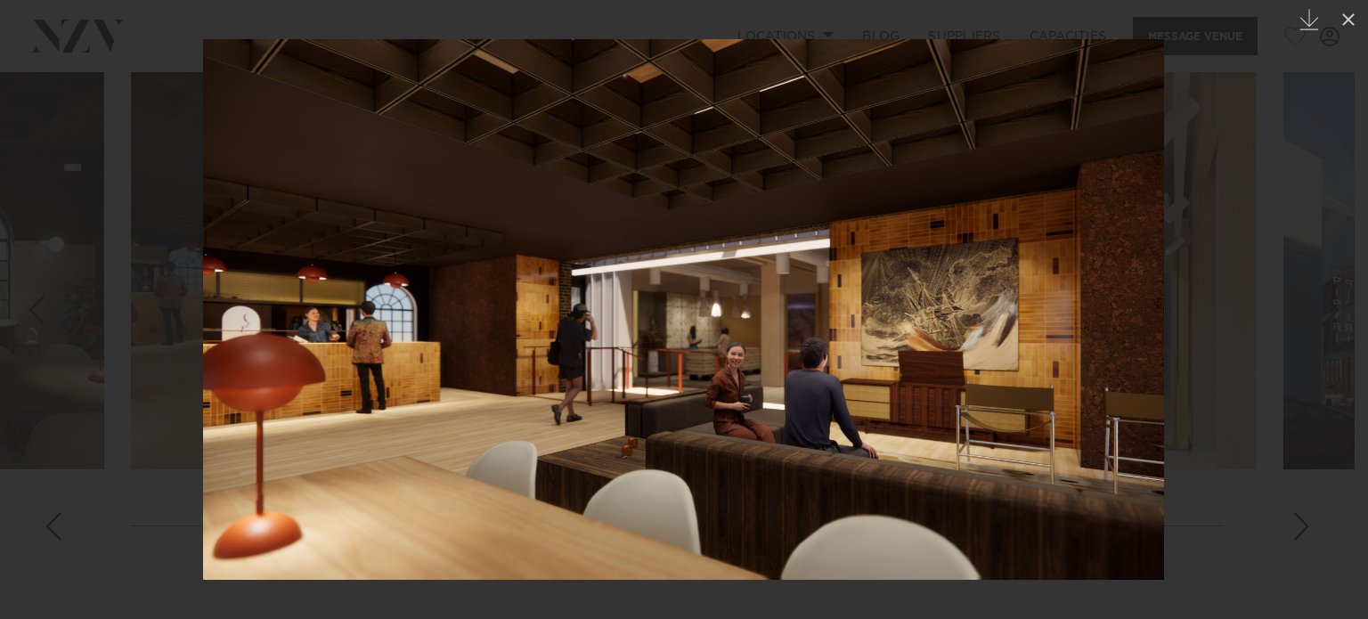
drag, startPoint x: 455, startPoint y: 282, endPoint x: 768, endPoint y: 282, distance: 312.7
drag, startPoint x: 1347, startPoint y: 20, endPoint x: 1329, endPoint y: 55, distance: 39.0
click at [1347, 20] on icon at bounding box center [1349, 19] width 12 height 12
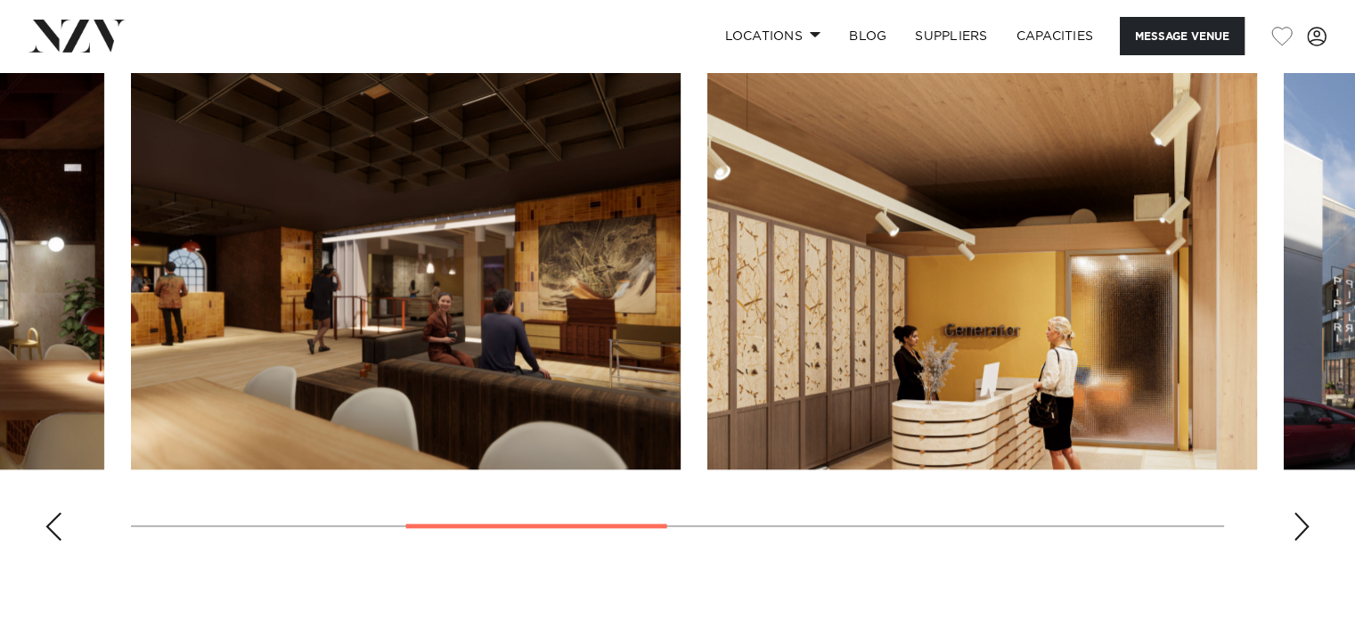
click at [1294, 513] on div "Next slide" at bounding box center [1302, 526] width 18 height 29
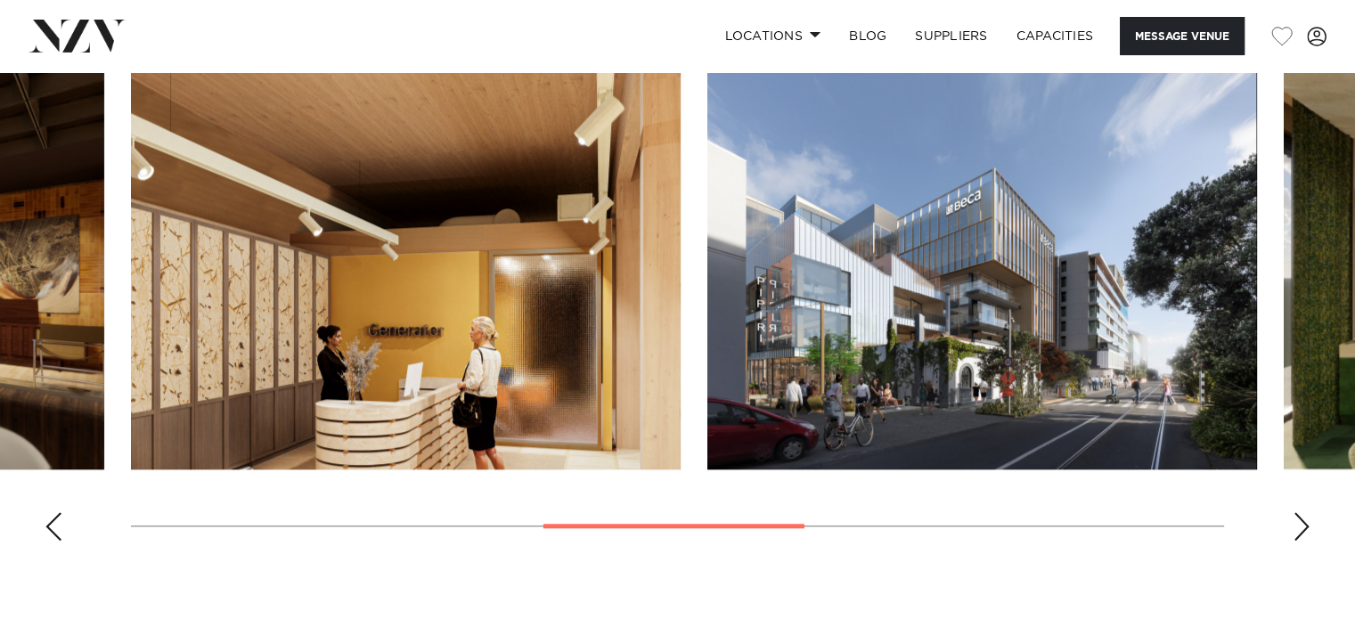
click at [1313, 534] on swiper-container at bounding box center [677, 310] width 1355 height 489
click at [1299, 523] on div "Next slide" at bounding box center [1302, 526] width 18 height 29
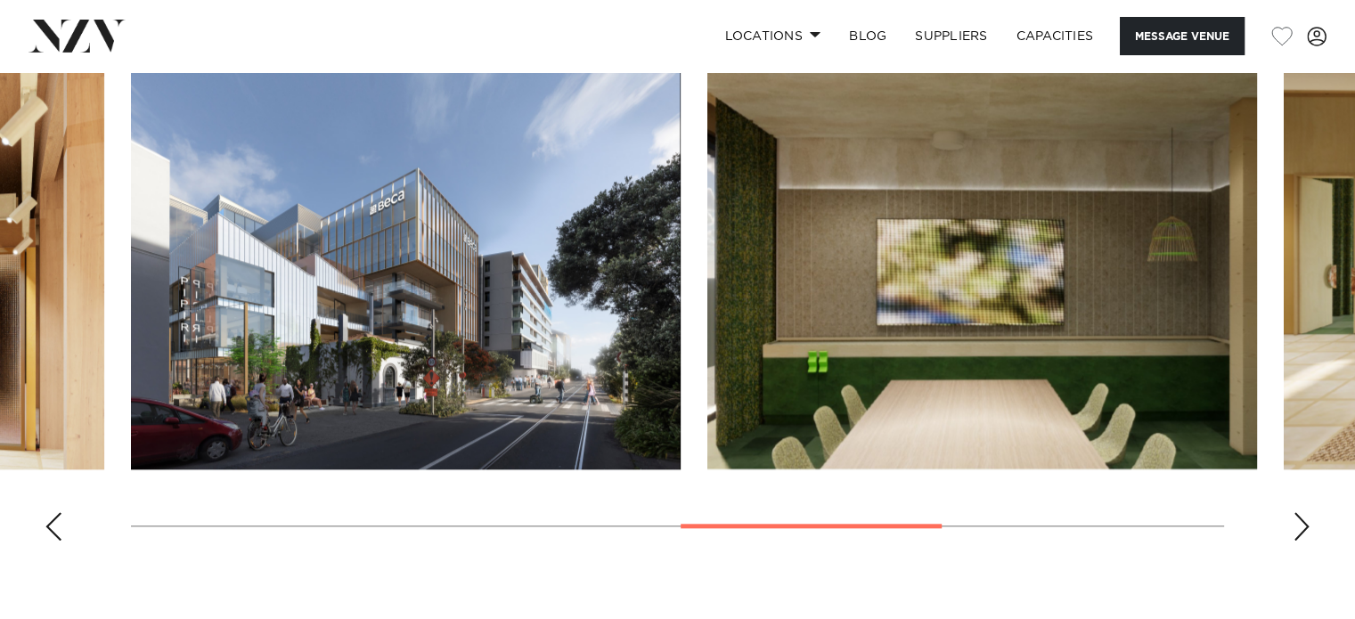
click at [1299, 523] on div "Next slide" at bounding box center [1302, 526] width 18 height 29
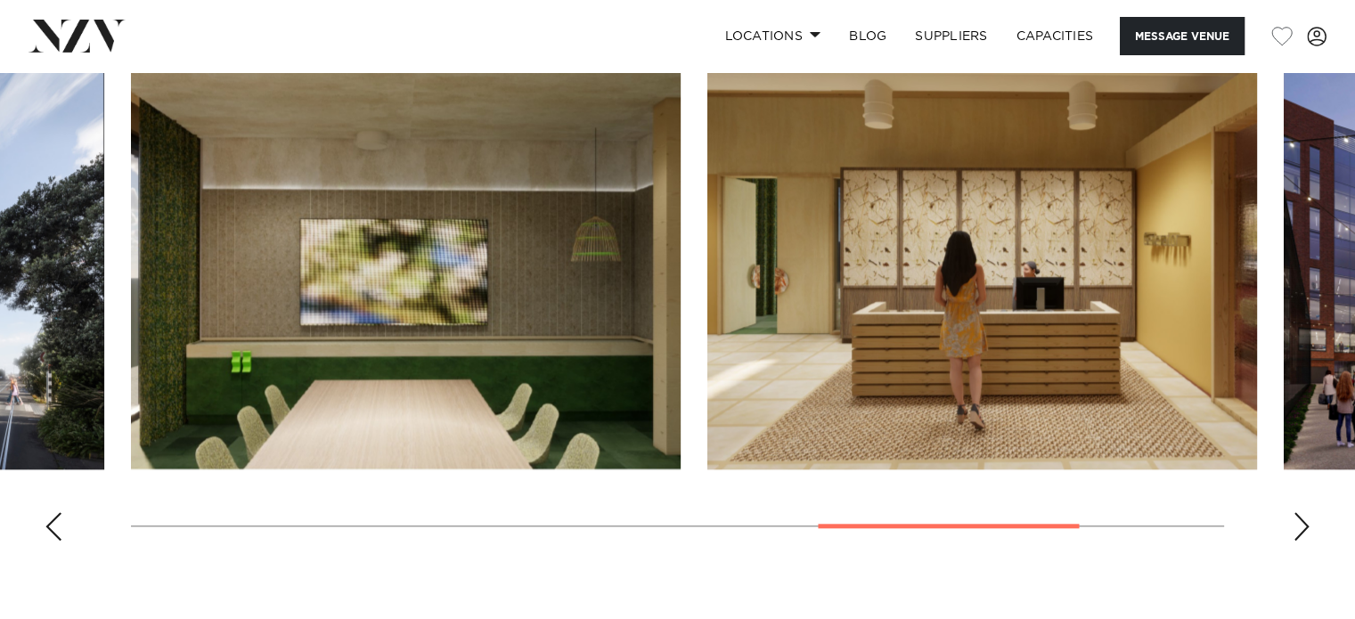
click at [1299, 523] on div "Next slide" at bounding box center [1302, 526] width 18 height 29
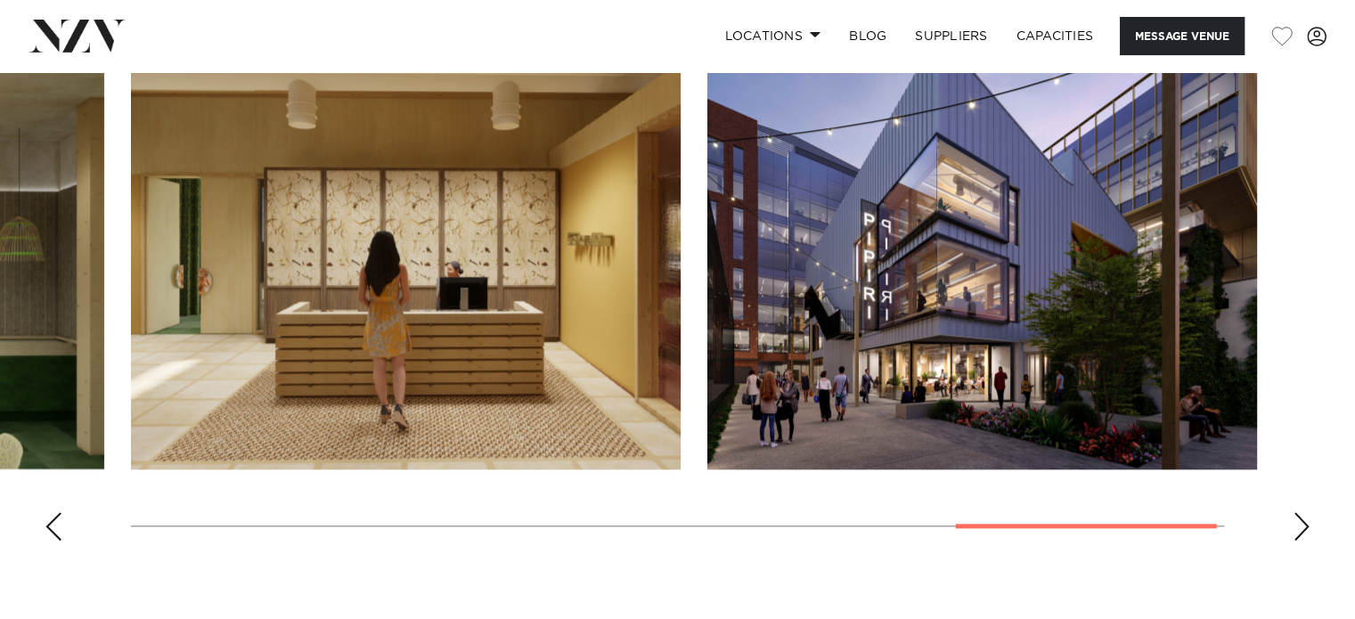
click at [1299, 523] on div "Next slide" at bounding box center [1302, 526] width 18 height 29
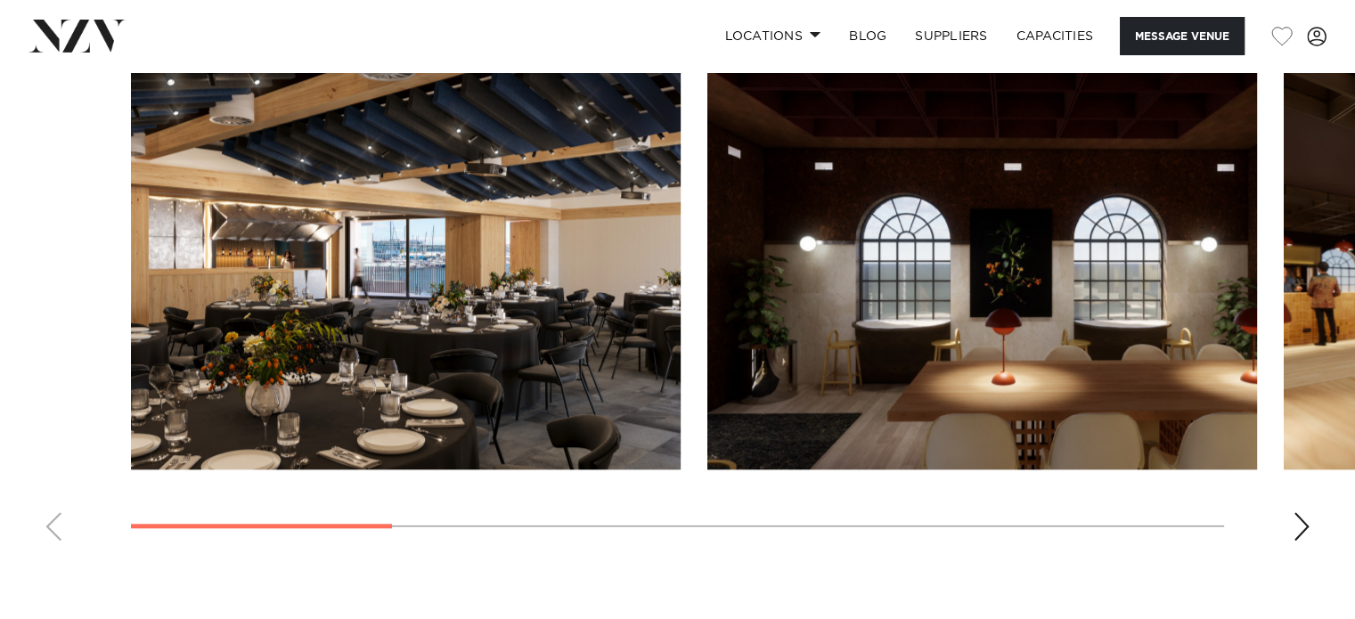
click at [15, 512] on swiper-container at bounding box center [677, 310] width 1355 height 489
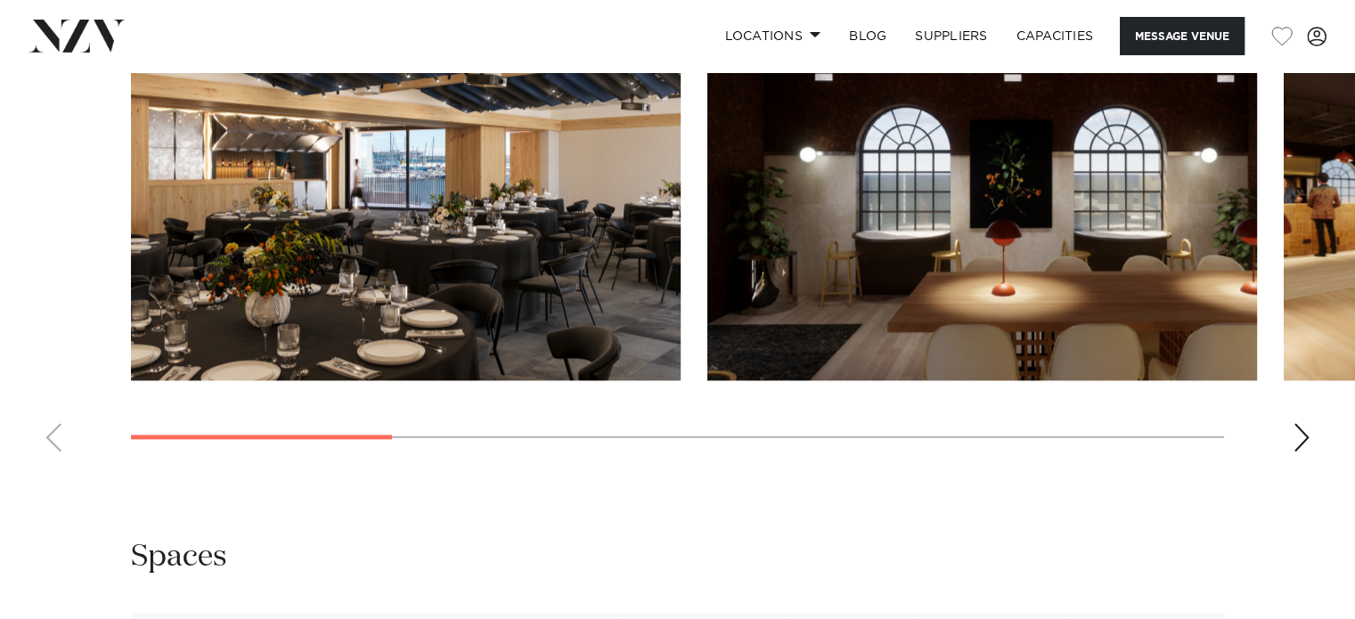
scroll to position [1604, 0]
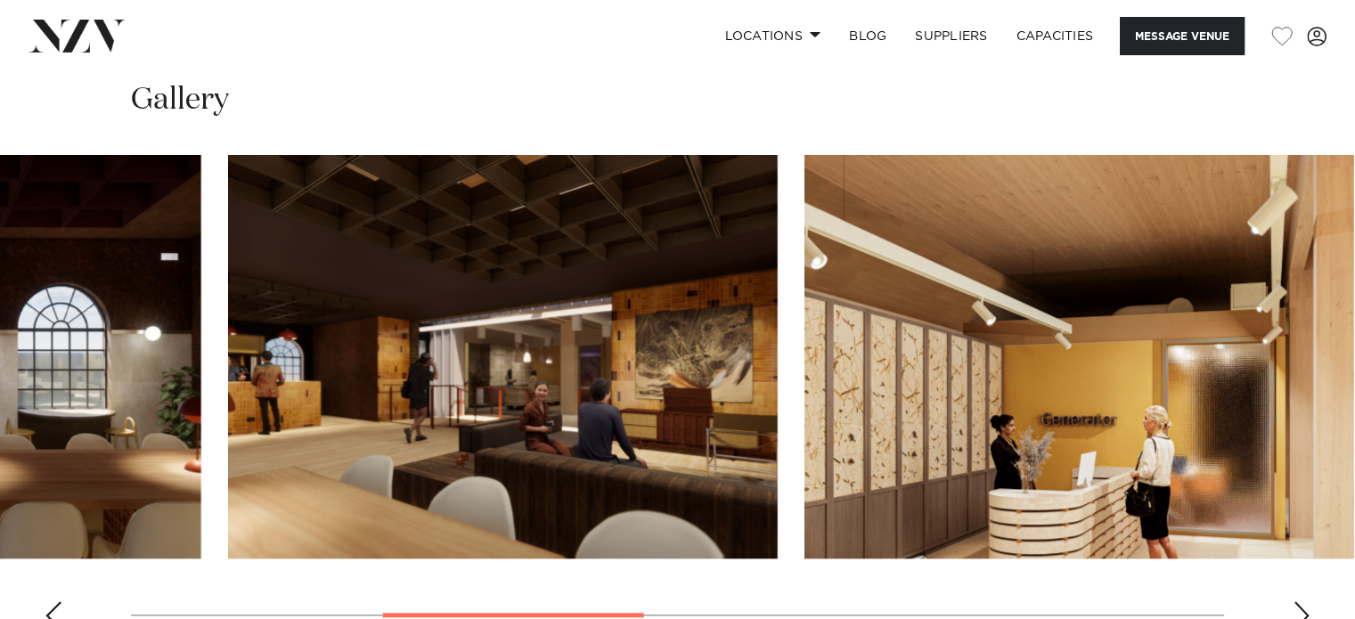
click at [576, 428] on img "3 / 8" at bounding box center [503, 357] width 550 height 404
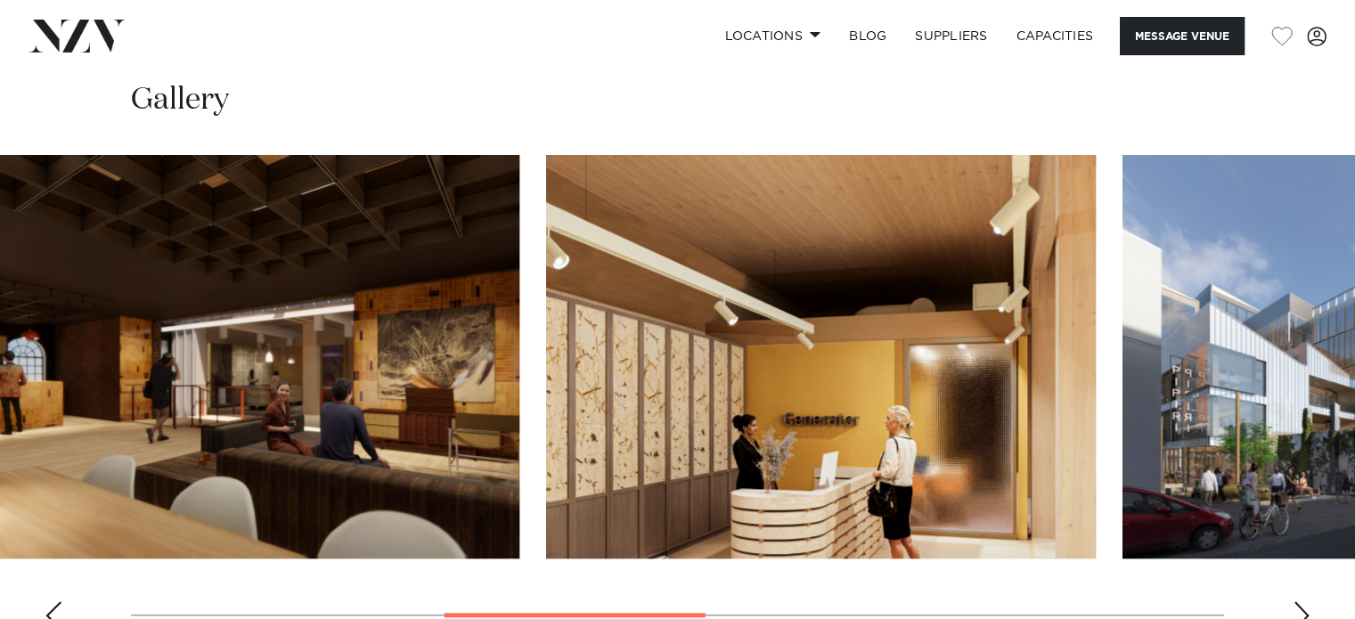
click at [923, 358] on img "4 / 8" at bounding box center [821, 357] width 550 height 404
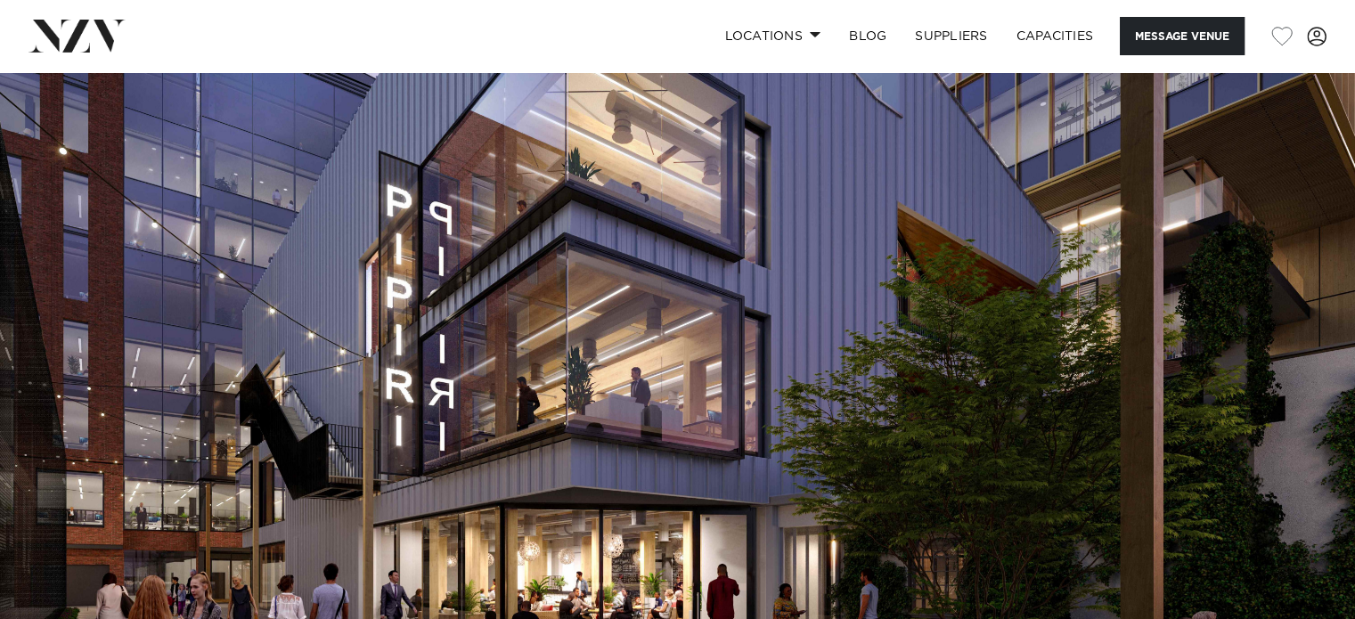
scroll to position [0, 0]
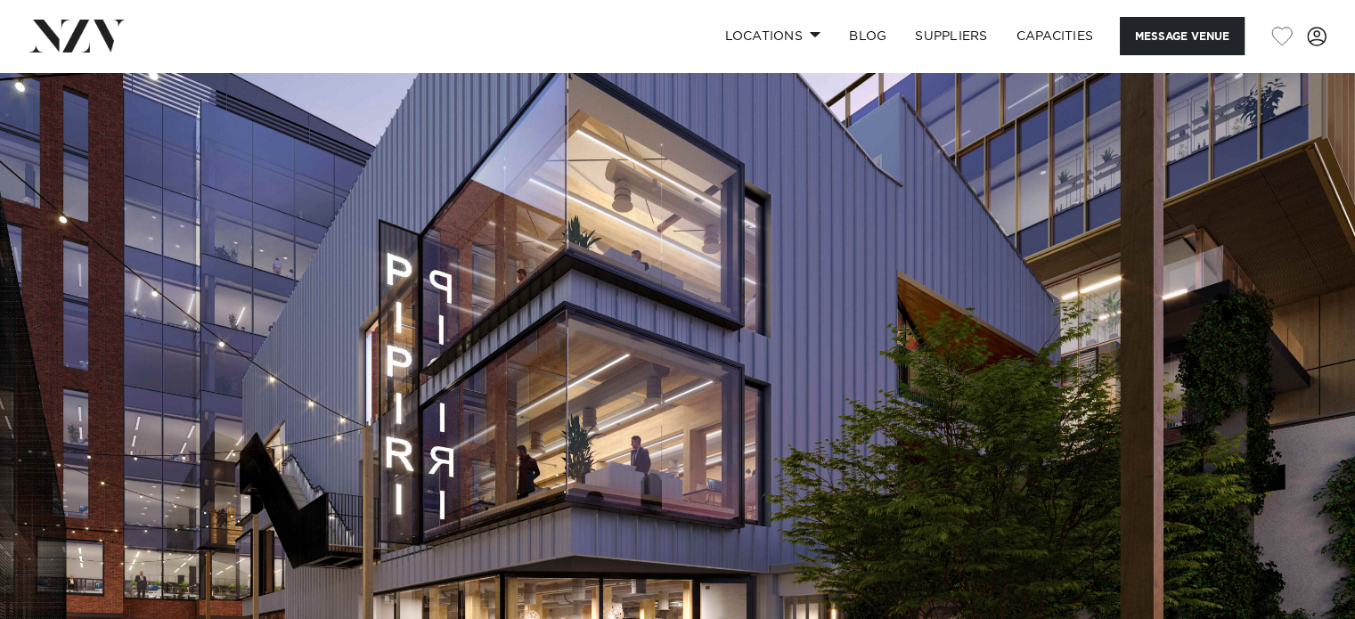
click at [1228, 511] on img at bounding box center [677, 389] width 1355 height 635
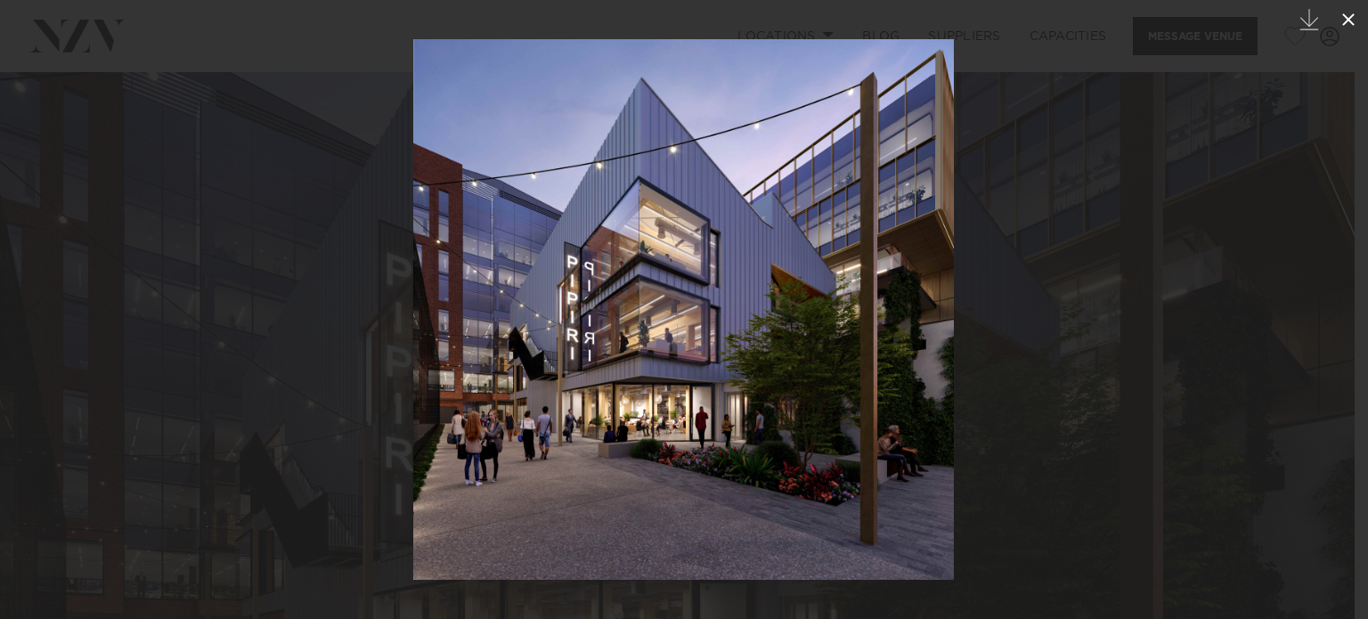
click at [1341, 19] on icon at bounding box center [1348, 19] width 21 height 21
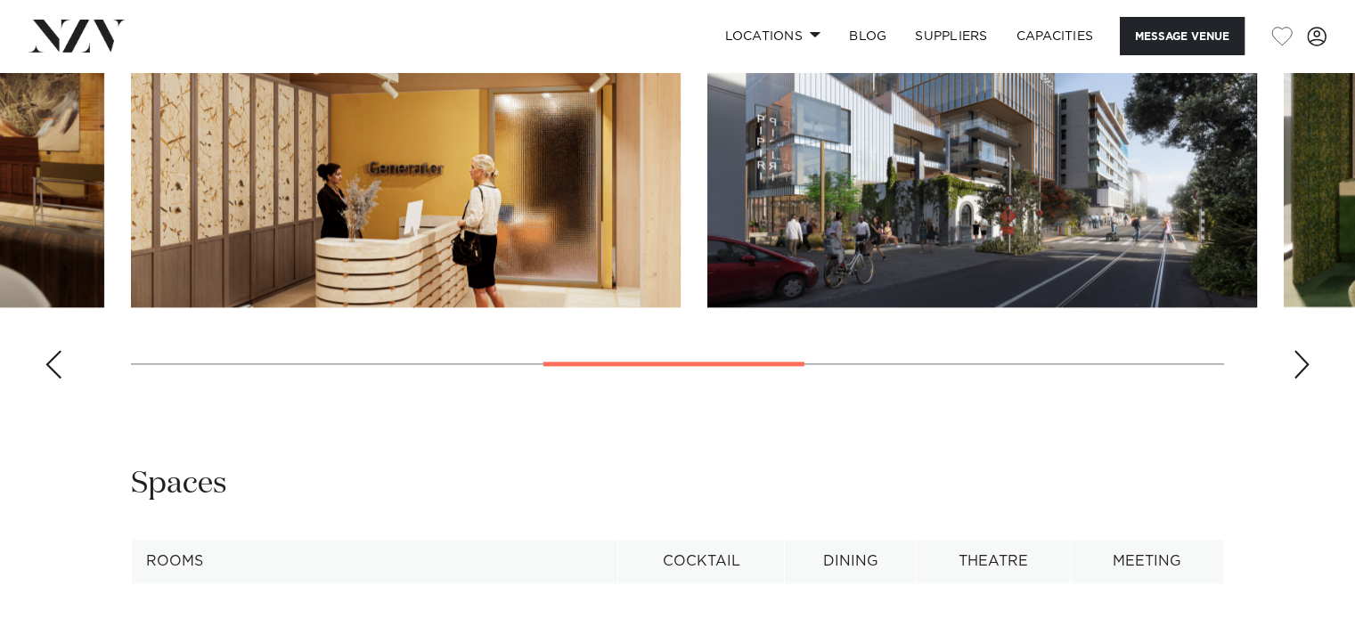
scroll to position [1693, 0]
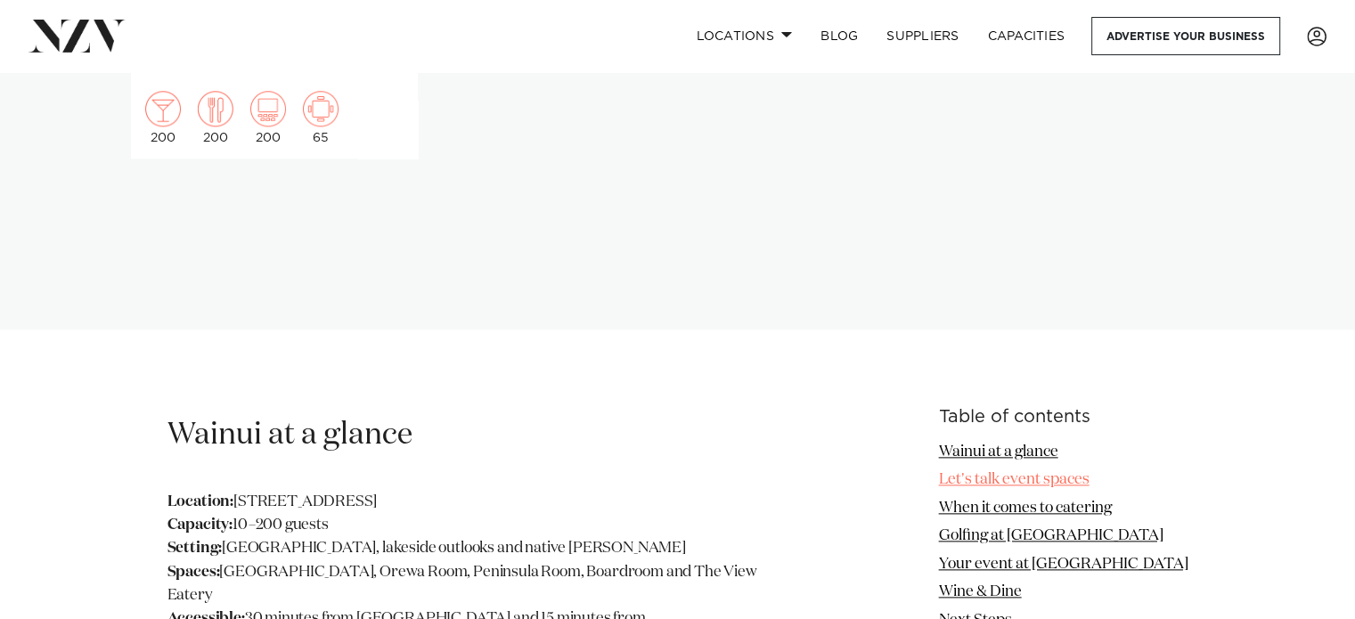
scroll to position [2227, 0]
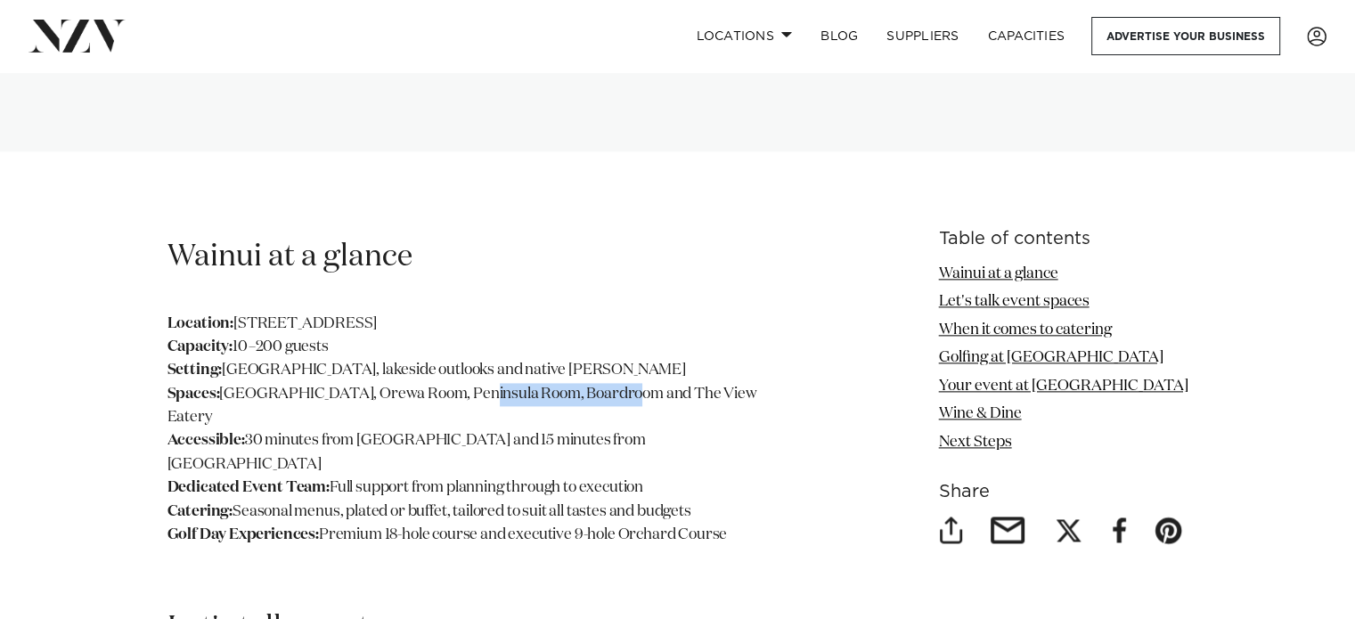
drag, startPoint x: 470, startPoint y: 332, endPoint x: 623, endPoint y: 335, distance: 152.4
click at [623, 335] on p "Location: [STREET_ADDRESS] Capacity: 10–200 guests Setting: [GEOGRAPHIC_DATA], …" at bounding box center [471, 430] width 609 height 234
click at [413, 357] on p "Location: [STREET_ADDRESS] Capacity: 10–200 guests Setting: [GEOGRAPHIC_DATA], …" at bounding box center [471, 430] width 609 height 234
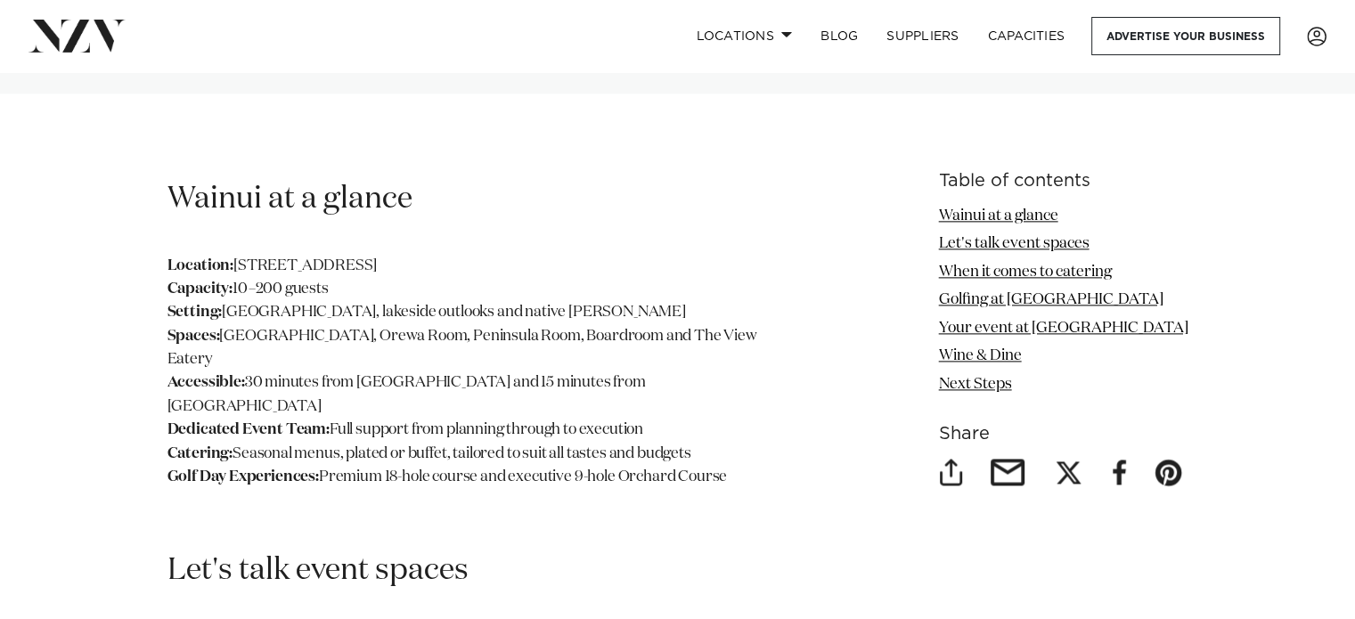
scroll to position [2316, 0]
